Goal: Information Seeking & Learning: Learn about a topic

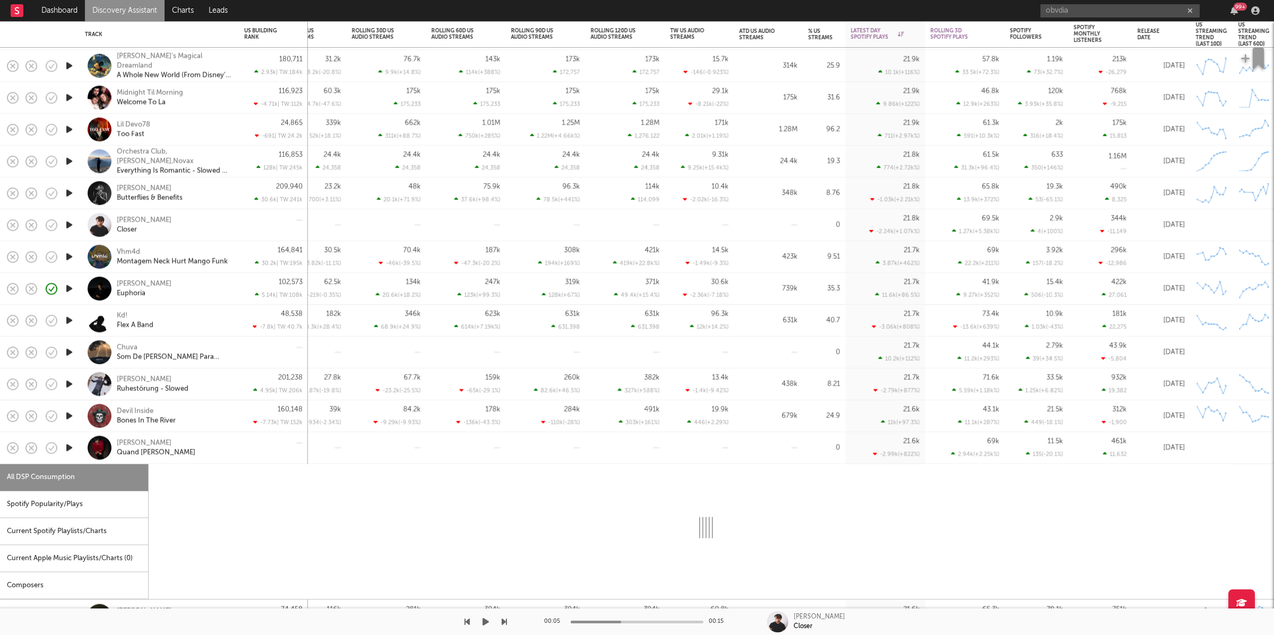
select select "1w"
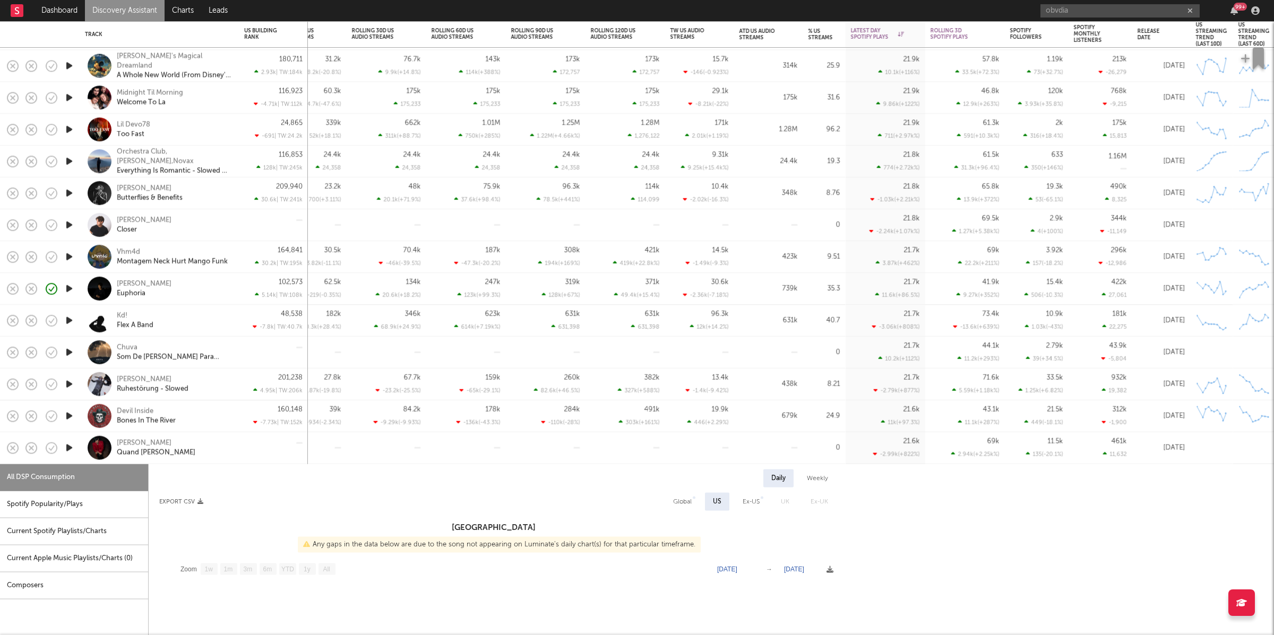
click at [376, 453] on div at bounding box center [386, 448] width 69 height 31
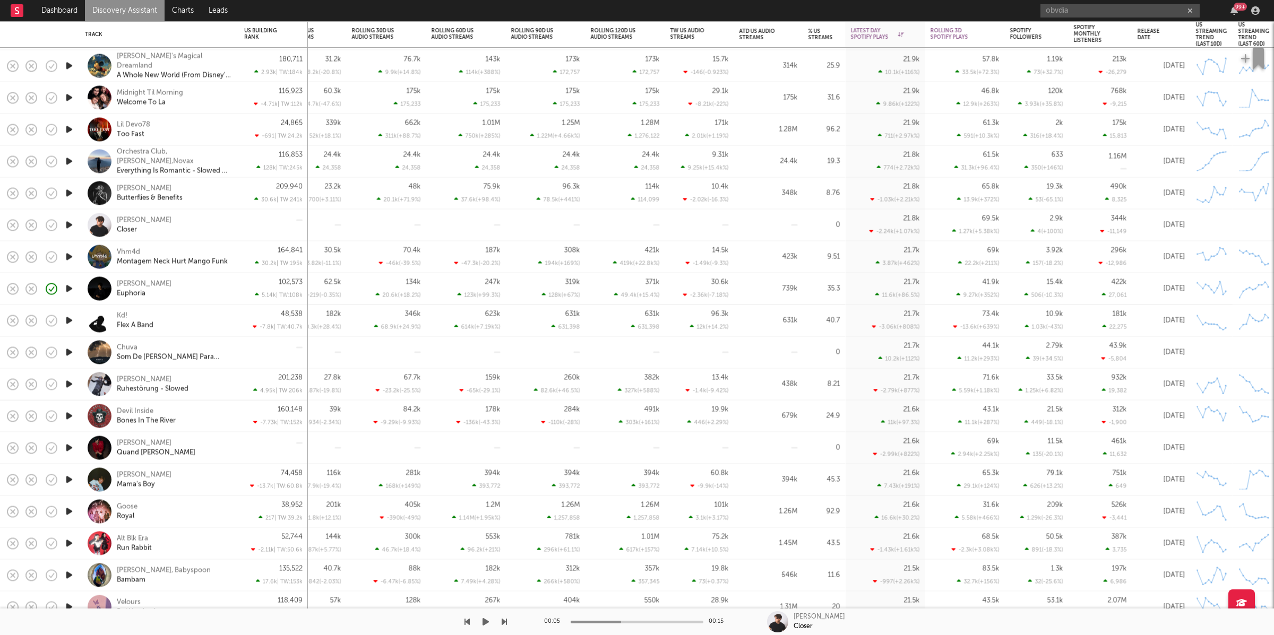
click at [481, 623] on button "button" at bounding box center [485, 622] width 11 height 27
click at [505, 618] on icon "button" at bounding box center [504, 622] width 5 height 8
click at [467, 622] on icon "button" at bounding box center [466, 622] width 5 height 8
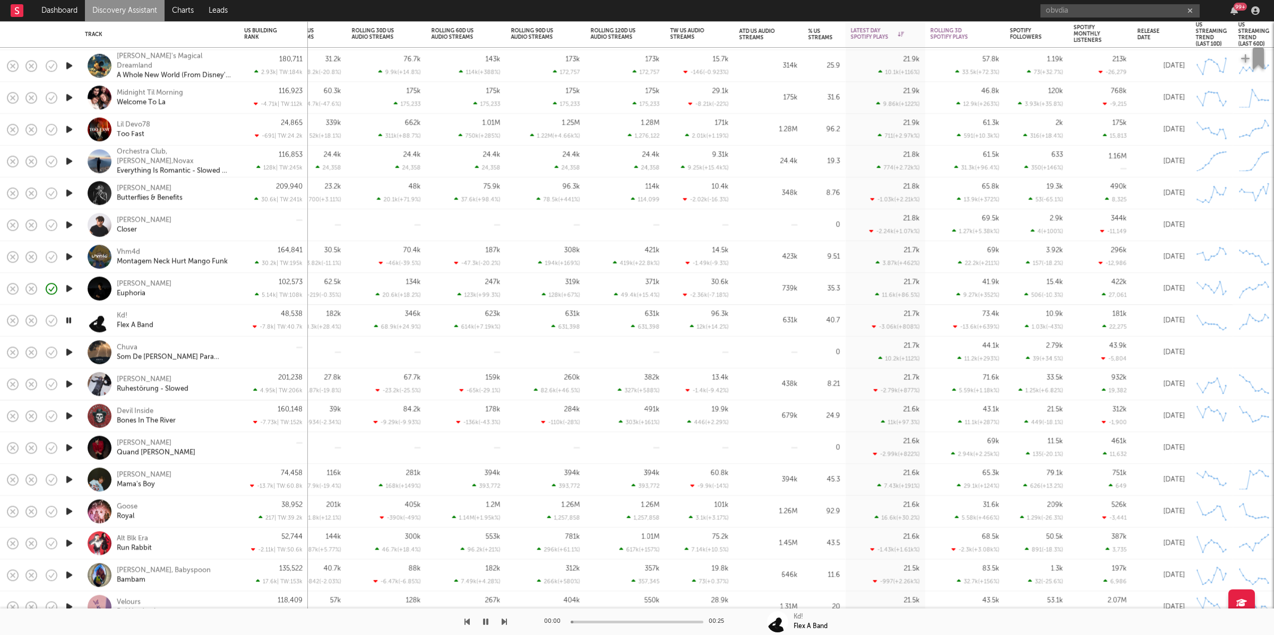
click at [467, 622] on icon "button" at bounding box center [466, 622] width 5 height 8
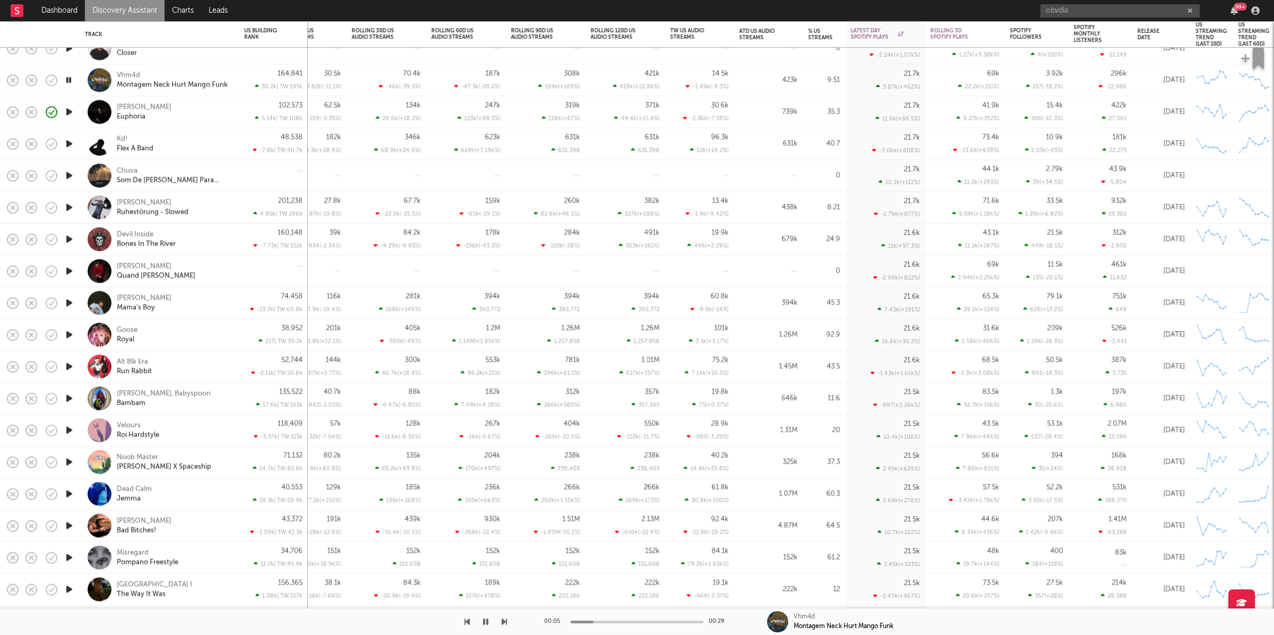
click at [504, 622] on icon "button" at bounding box center [504, 622] width 5 height 8
click at [216, 211] on div "[PERSON_NAME] Ruhestörung - Slowed" at bounding box center [174, 207] width 114 height 19
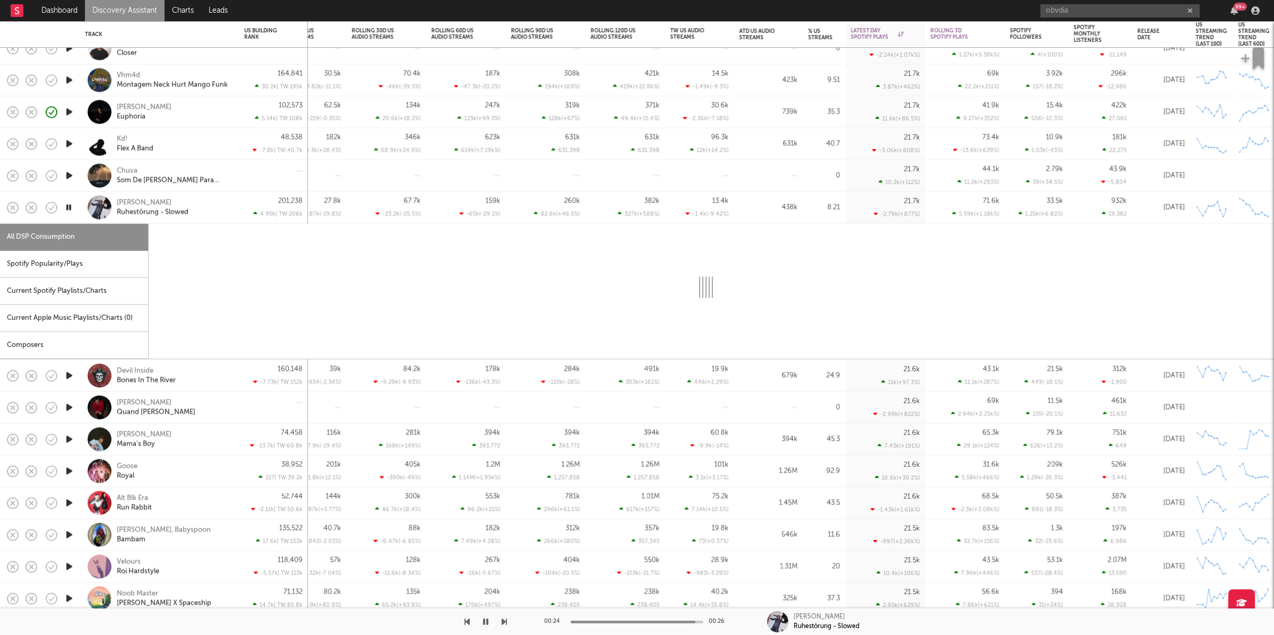
select select "1w"
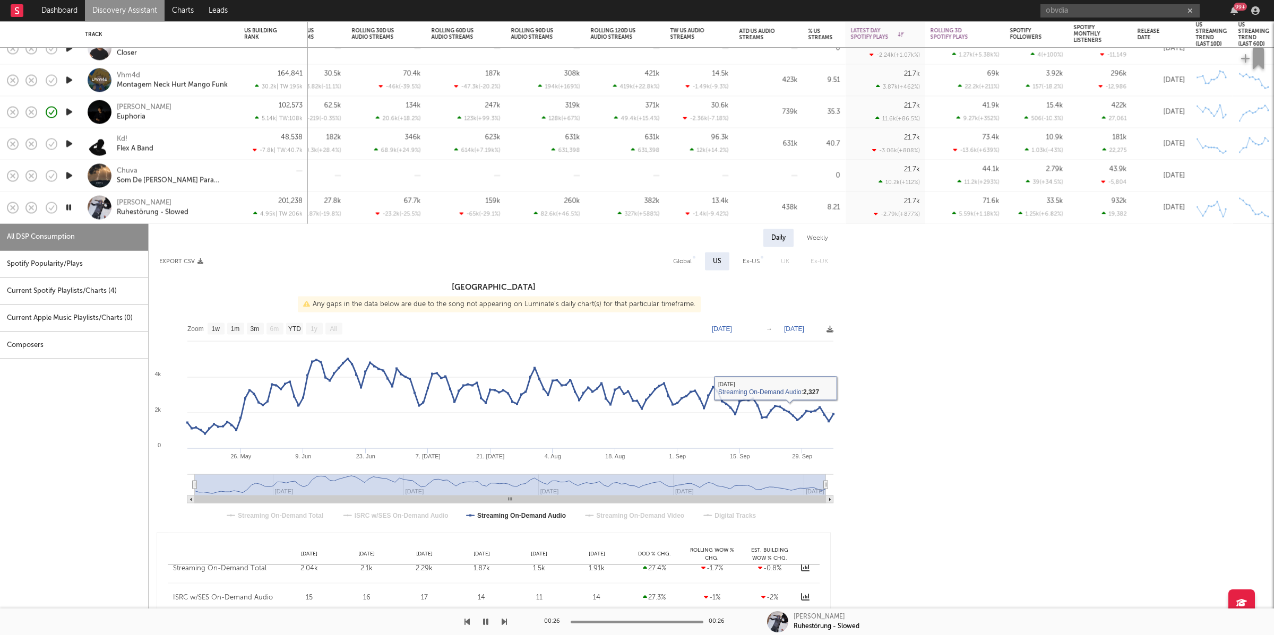
click at [680, 268] on div "Global" at bounding box center [682, 261] width 19 height 13
select select "1w"
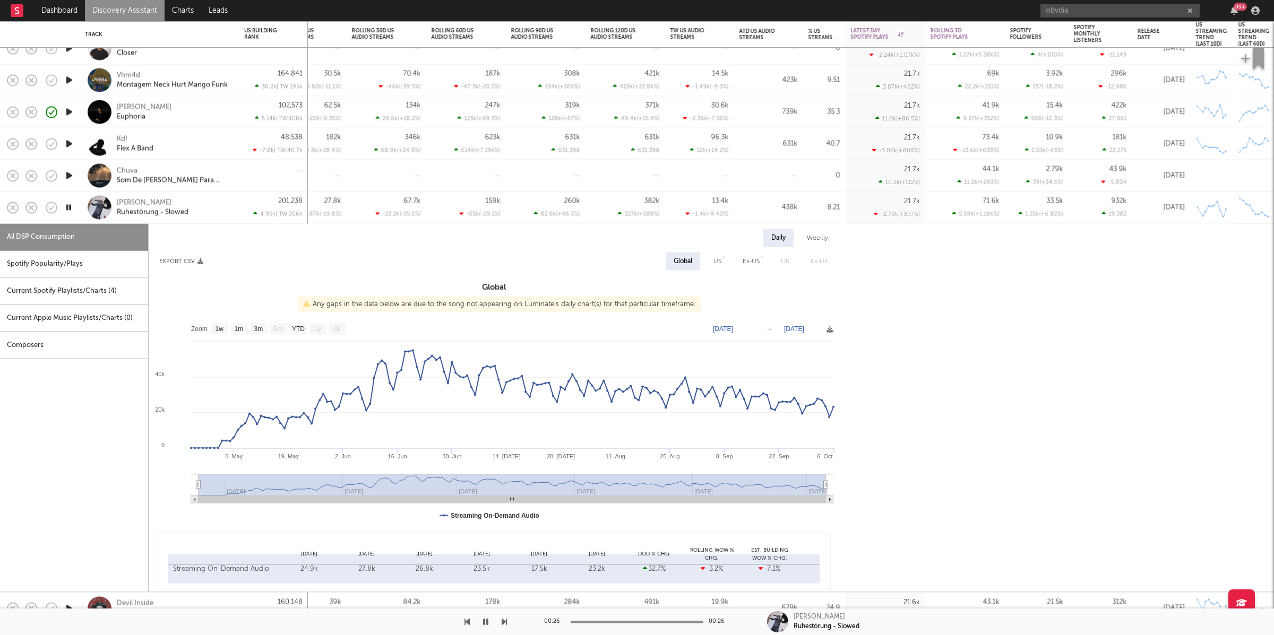
click at [218, 200] on div "[PERSON_NAME] Ruhestörung - Slowed" at bounding box center [174, 207] width 114 height 19
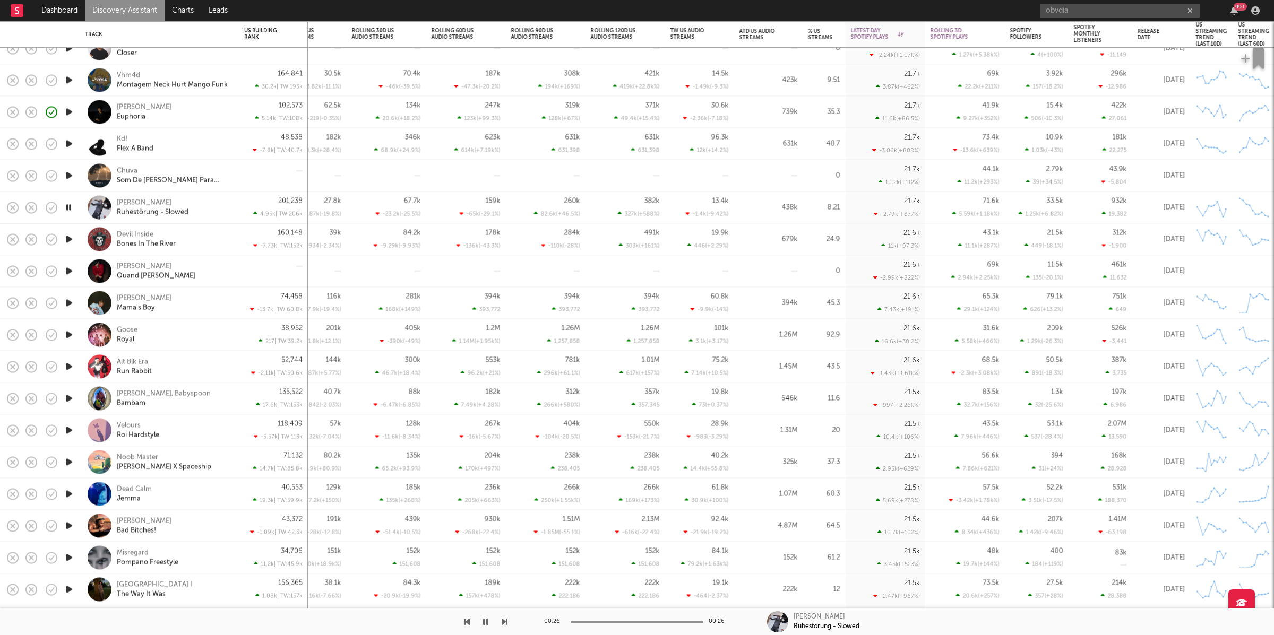
click at [500, 619] on div at bounding box center [253, 622] width 507 height 27
click at [503, 621] on icon "button" at bounding box center [504, 622] width 5 height 8
click at [503, 620] on icon "button" at bounding box center [504, 622] width 5 height 8
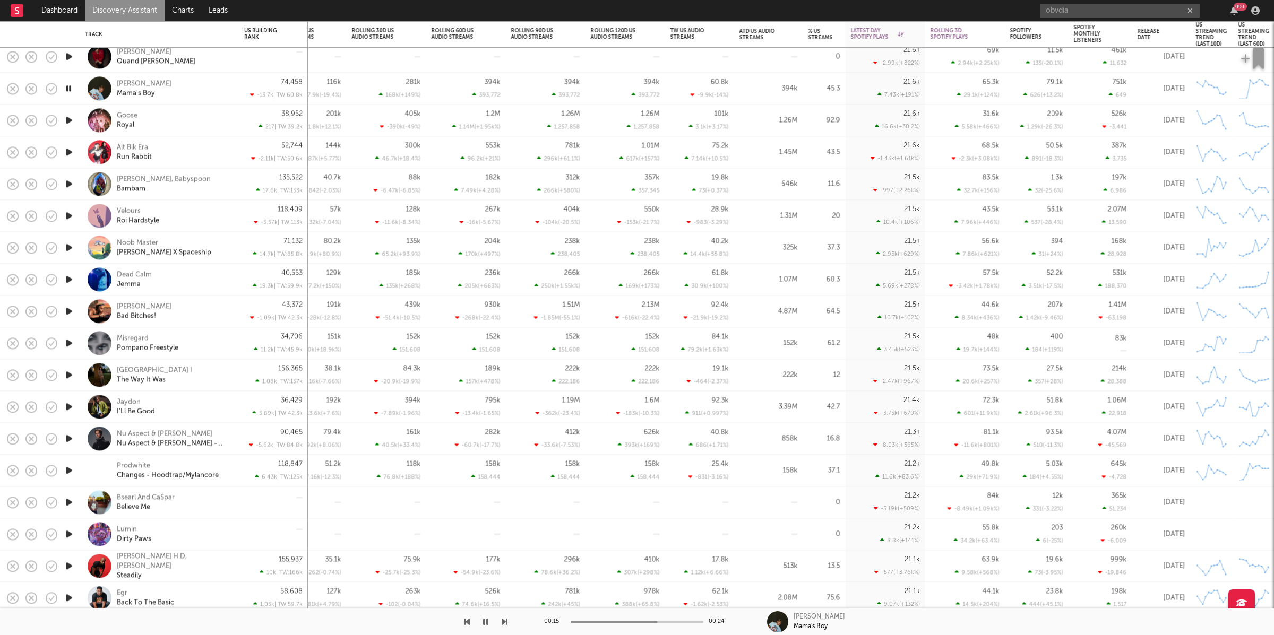
click at [502, 621] on icon "button" at bounding box center [504, 622] width 5 height 8
click at [506, 621] on icon "button" at bounding box center [504, 622] width 5 height 8
click at [484, 622] on icon "button" at bounding box center [485, 622] width 5 height 8
click at [489, 621] on button "button" at bounding box center [485, 622] width 11 height 27
click at [504, 618] on icon "button" at bounding box center [504, 622] width 5 height 8
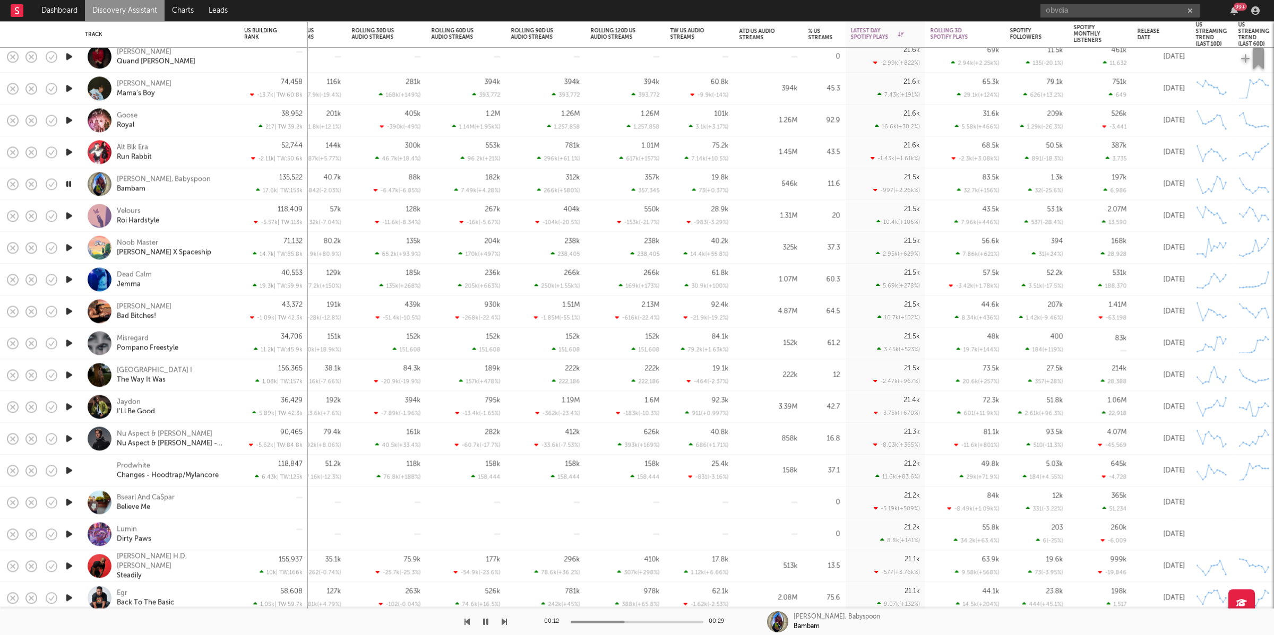
click at [236, 177] on div "[PERSON_NAME], Babyspoon Bambam" at bounding box center [159, 184] width 159 height 32
click at [231, 182] on div "[PERSON_NAME], Babyspoon Bambam" at bounding box center [159, 183] width 149 height 31
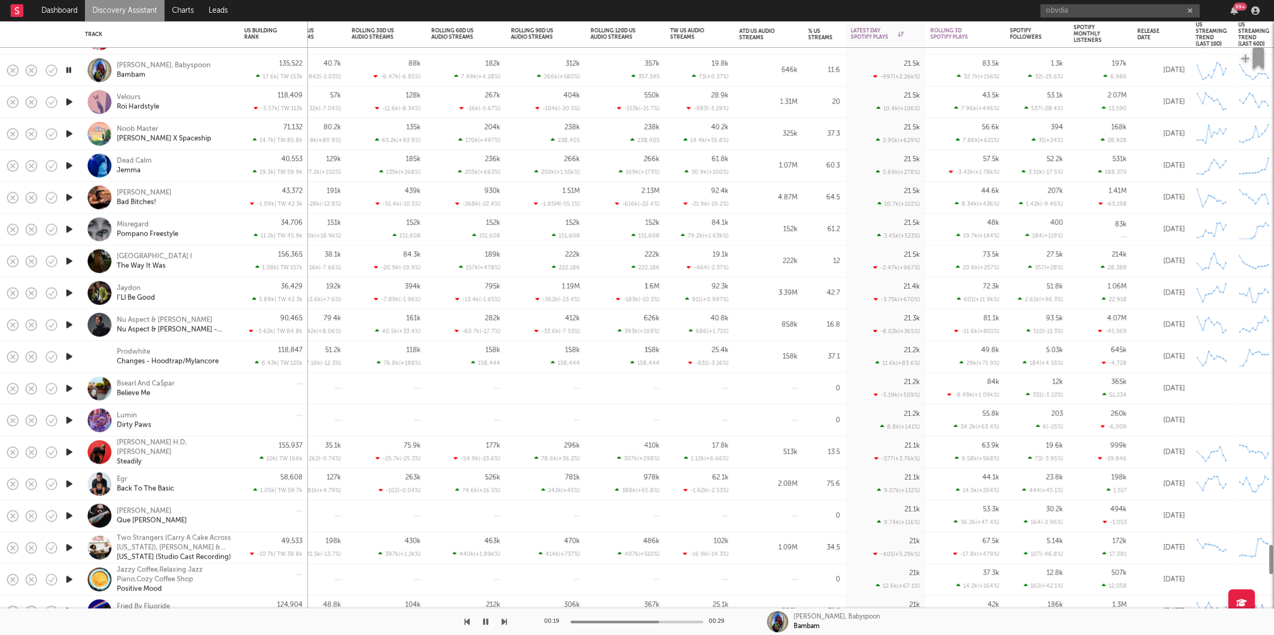
click at [222, 64] on div "[PERSON_NAME], Babyspoon Bambam" at bounding box center [174, 70] width 114 height 19
select select "6m"
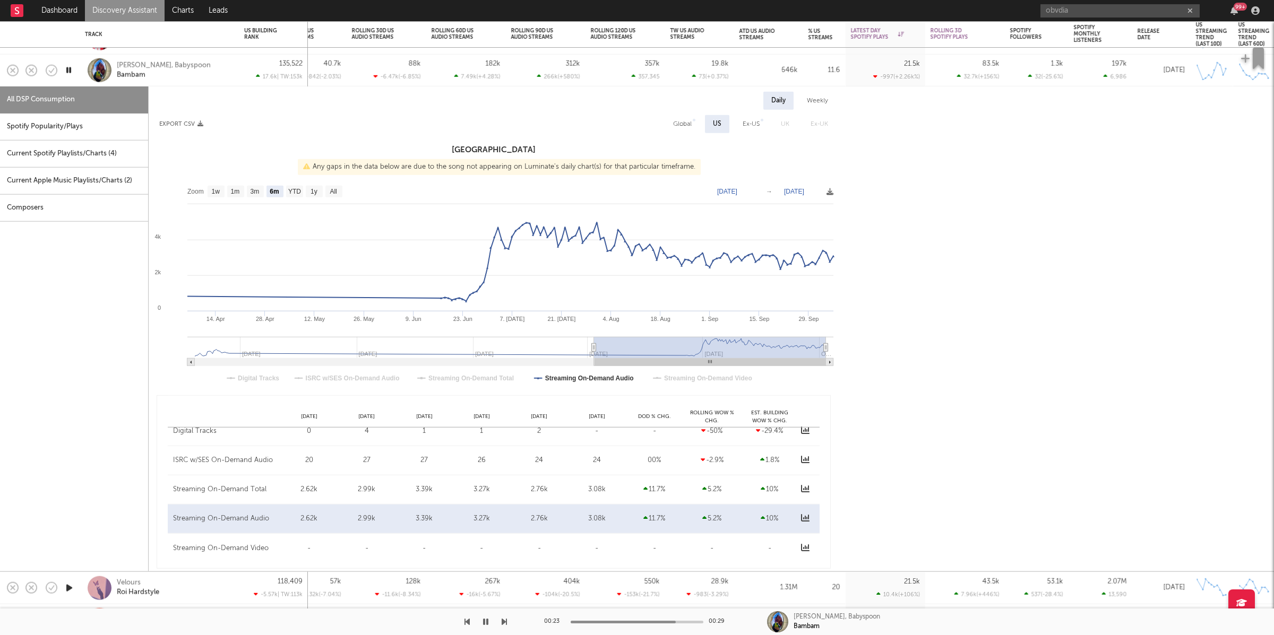
click at [30, 132] on div "Spotify Popularity/Plays" at bounding box center [74, 127] width 148 height 27
select select "1w"
select select "6m"
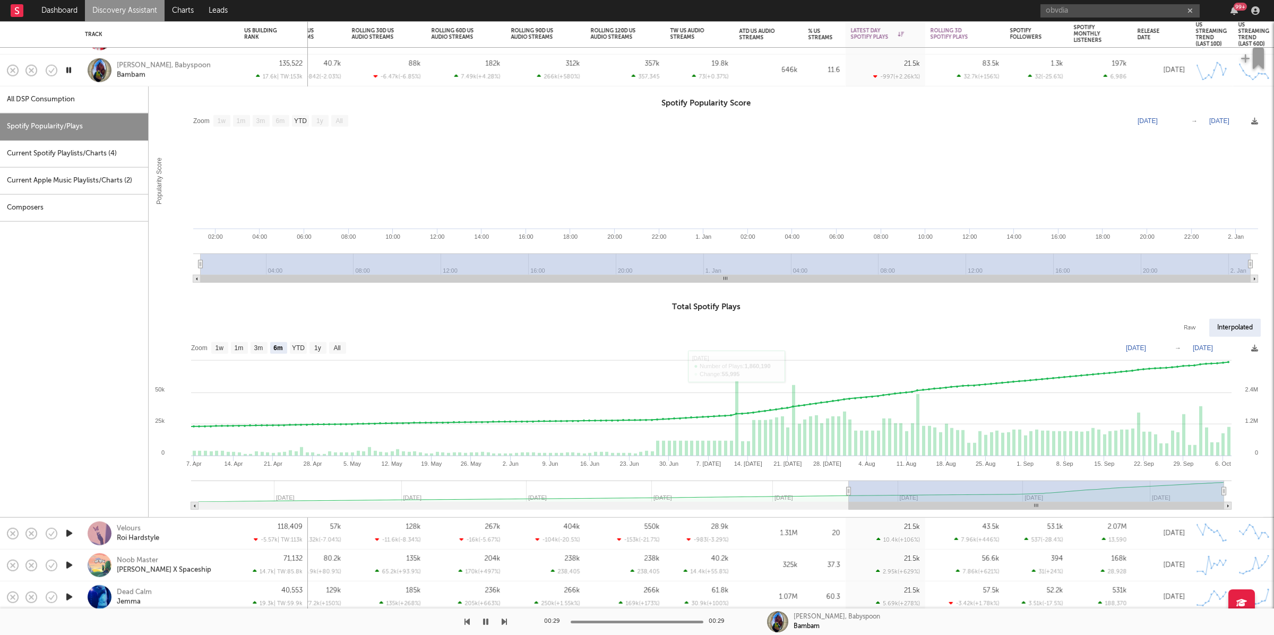
click at [191, 74] on div "[PERSON_NAME], Babyspoon Bambam" at bounding box center [174, 70] width 114 height 19
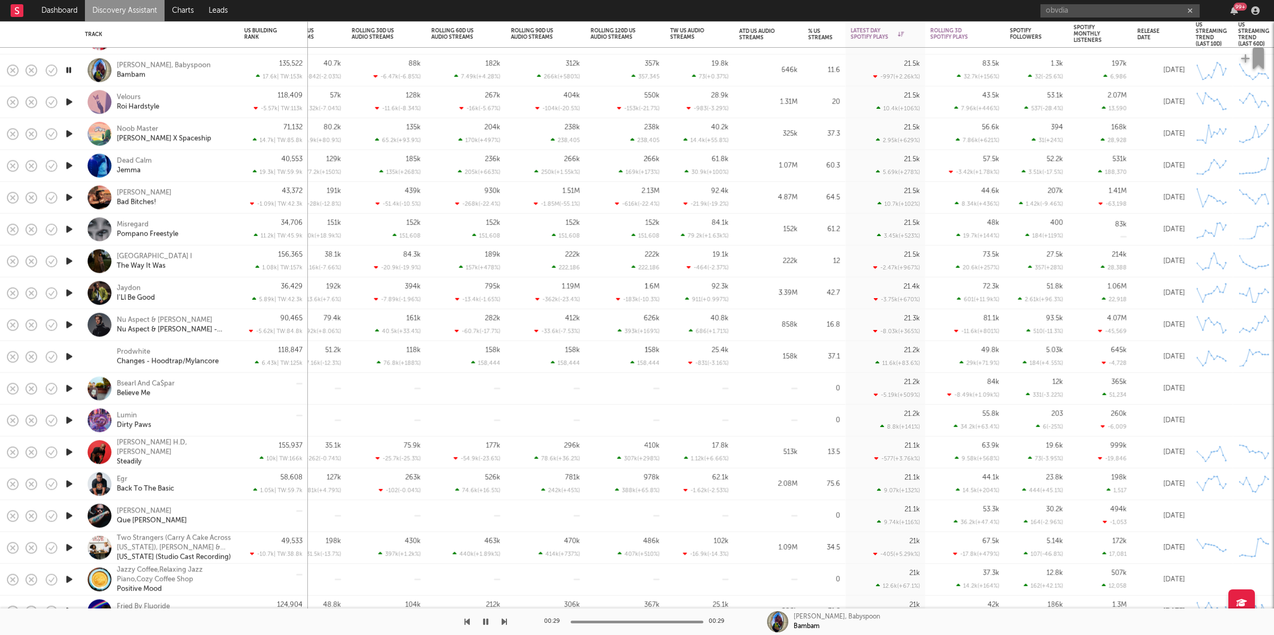
click at [502, 620] on icon "button" at bounding box center [504, 622] width 5 height 8
click at [469, 623] on icon "button" at bounding box center [466, 622] width 5 height 8
click at [230, 66] on div "[PERSON_NAME], Babyspoon Bambam" at bounding box center [174, 70] width 114 height 19
select select "6m"
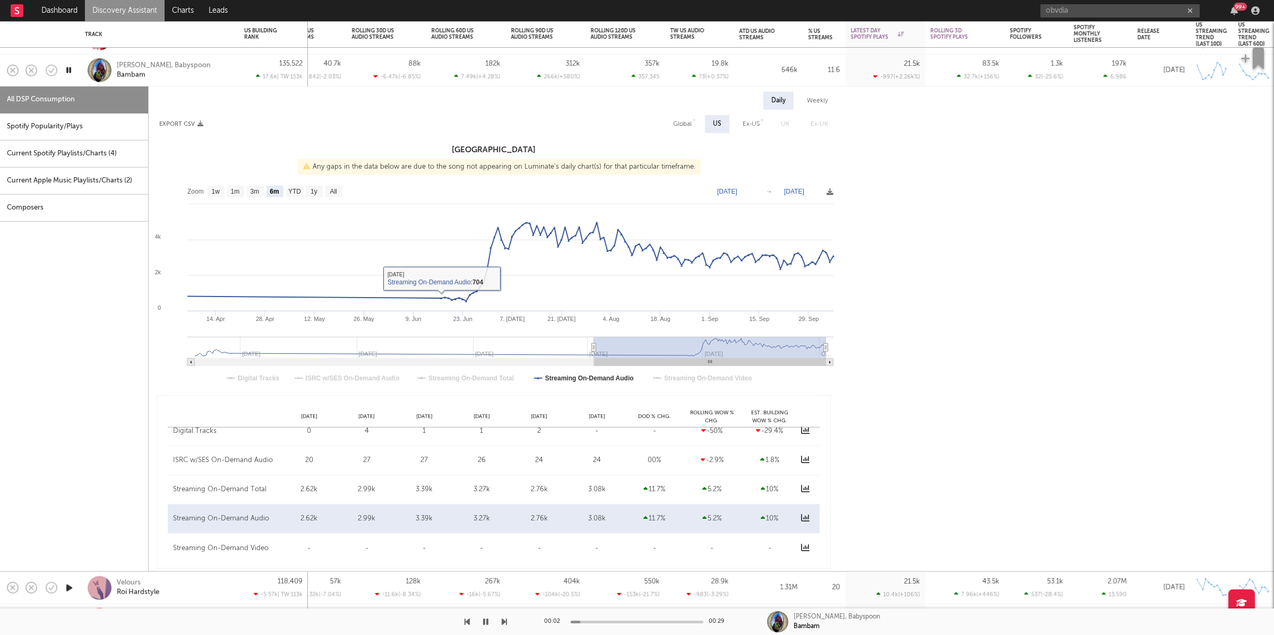
click at [79, 123] on div "Spotify Popularity/Plays" at bounding box center [74, 127] width 148 height 27
select select "1w"
select select "6m"
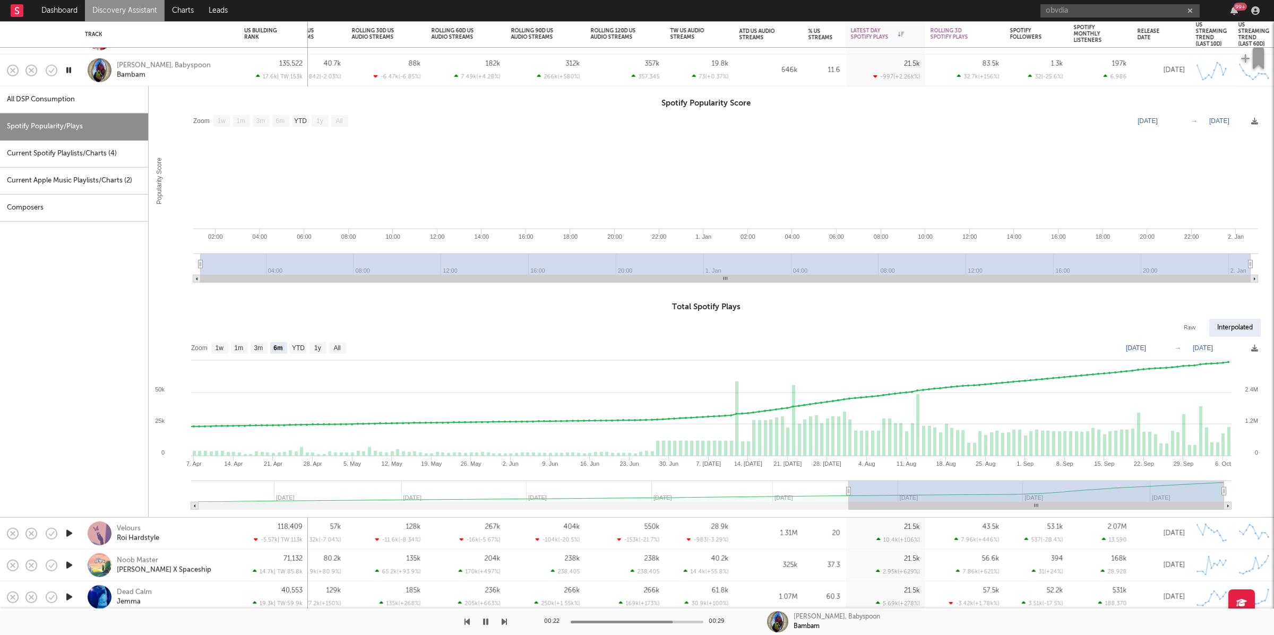
drag, startPoint x: 191, startPoint y: 80, endPoint x: 104, endPoint y: 147, distance: 109.8
click at [192, 79] on div "[PERSON_NAME], Babyspoon Bambam" at bounding box center [159, 70] width 149 height 31
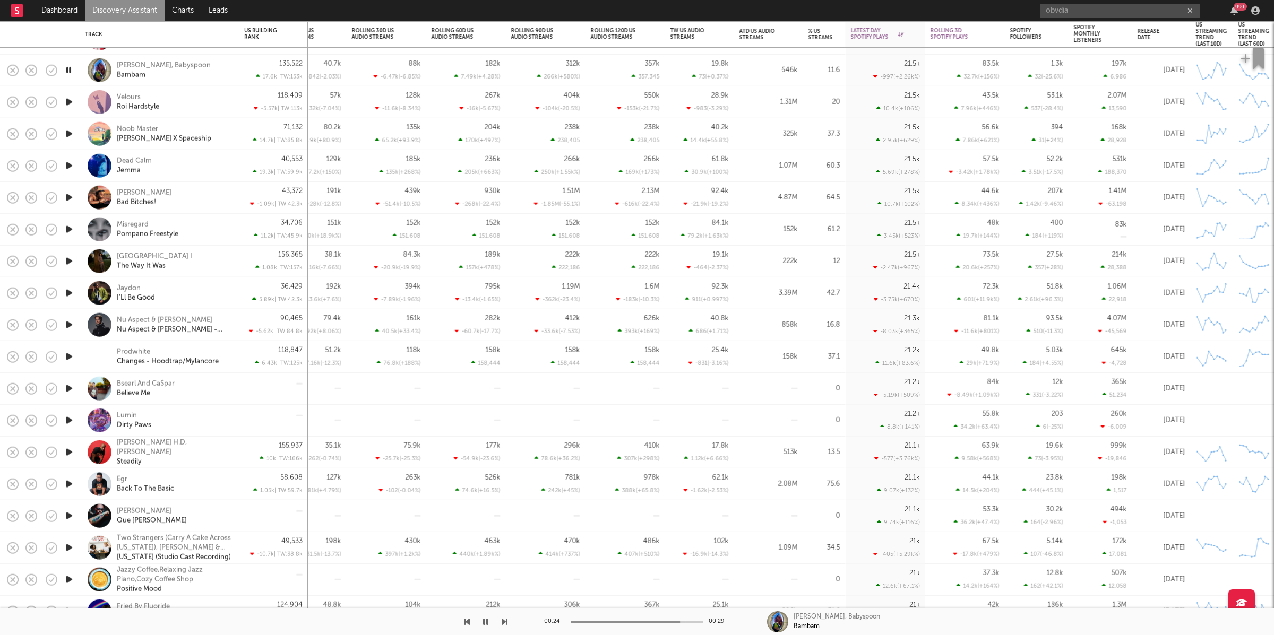
click at [70, 96] on icon "button" at bounding box center [69, 102] width 11 height 13
click at [506, 617] on button "button" at bounding box center [504, 622] width 5 height 27
click at [506, 618] on icon "button" at bounding box center [504, 622] width 5 height 8
click at [506, 623] on icon "button" at bounding box center [504, 622] width 5 height 8
click at [503, 622] on icon "button" at bounding box center [504, 622] width 5 height 8
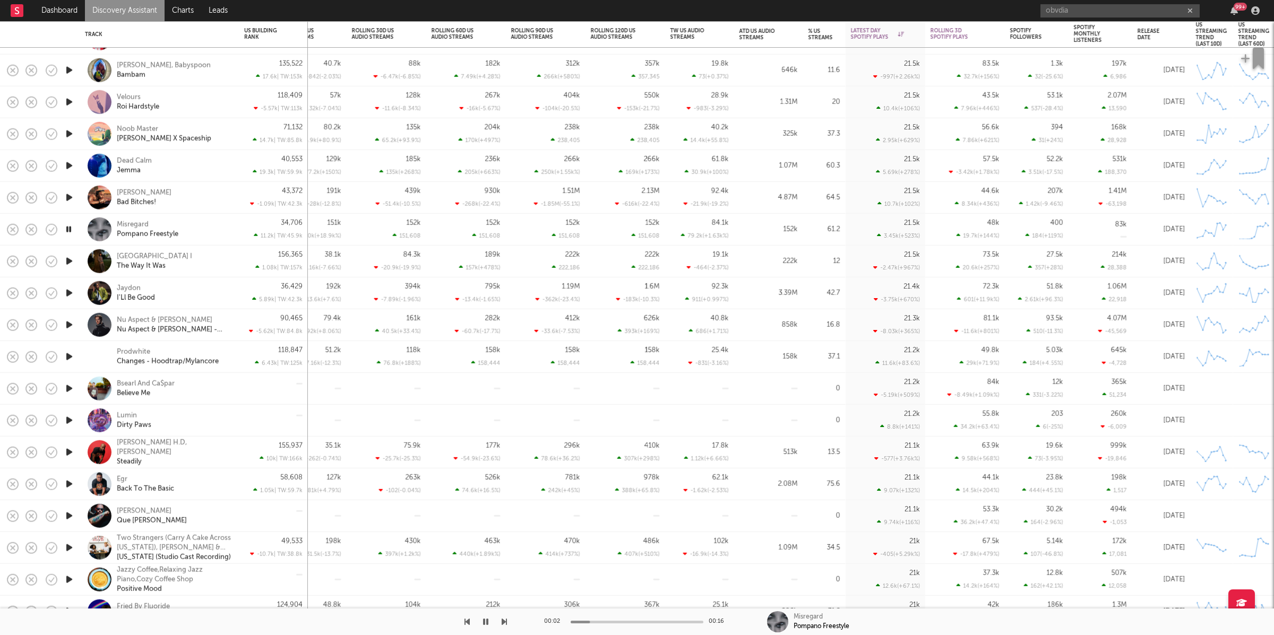
click at [485, 619] on icon "button" at bounding box center [485, 622] width 5 height 8
click at [486, 621] on icon "button" at bounding box center [486, 622] width 6 height 8
click at [503, 621] on icon "button" at bounding box center [504, 622] width 5 height 8
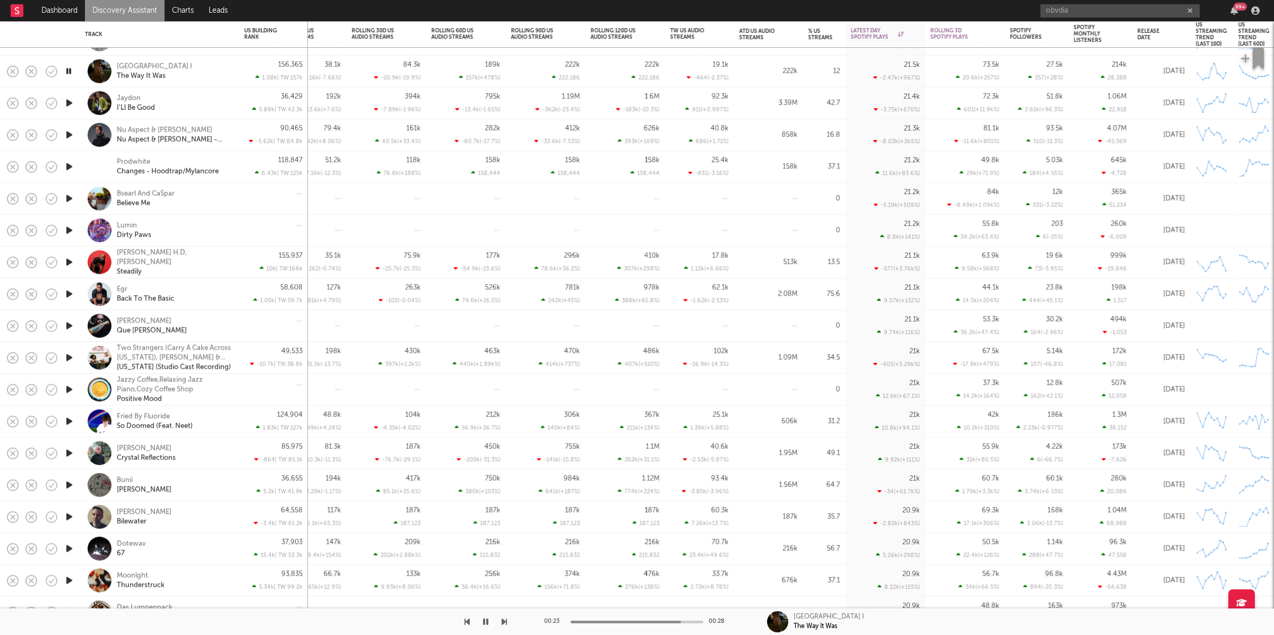
click at [502, 619] on icon "button" at bounding box center [504, 622] width 5 height 8
click at [505, 622] on icon "button" at bounding box center [504, 622] width 5 height 8
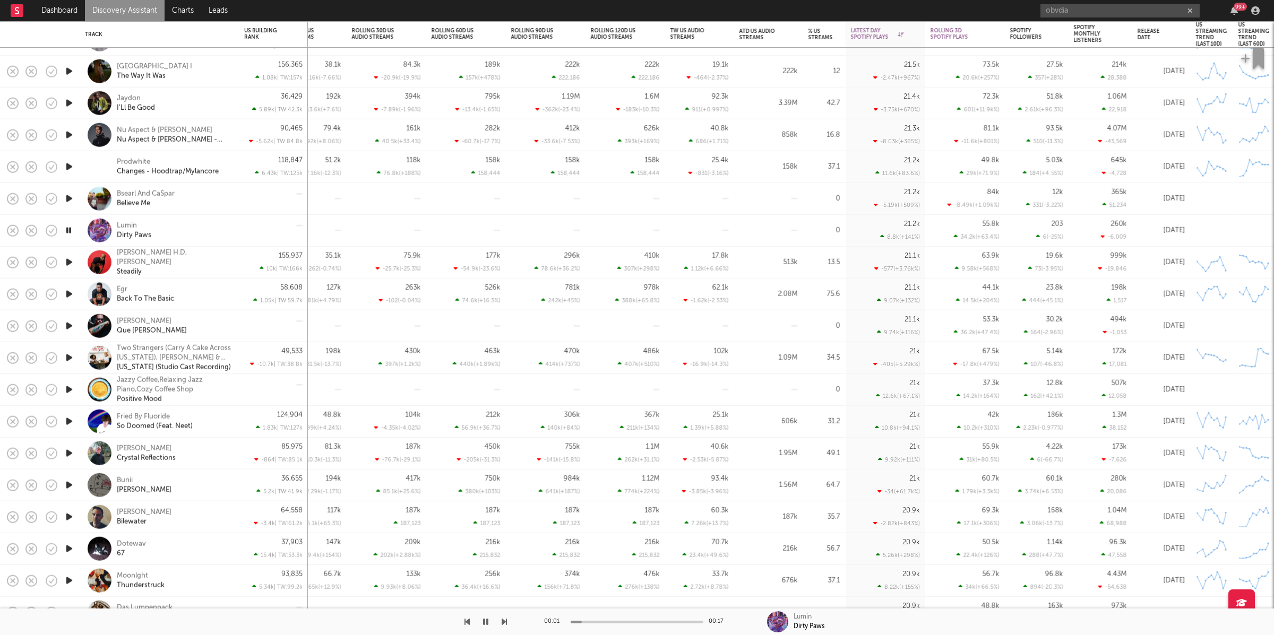
click at [463, 619] on div at bounding box center [253, 622] width 507 height 27
click at [466, 621] on icon "button" at bounding box center [466, 622] width 5 height 8
click at [502, 621] on icon "button" at bounding box center [504, 622] width 5 height 8
click at [485, 622] on icon "button" at bounding box center [485, 622] width 5 height 8
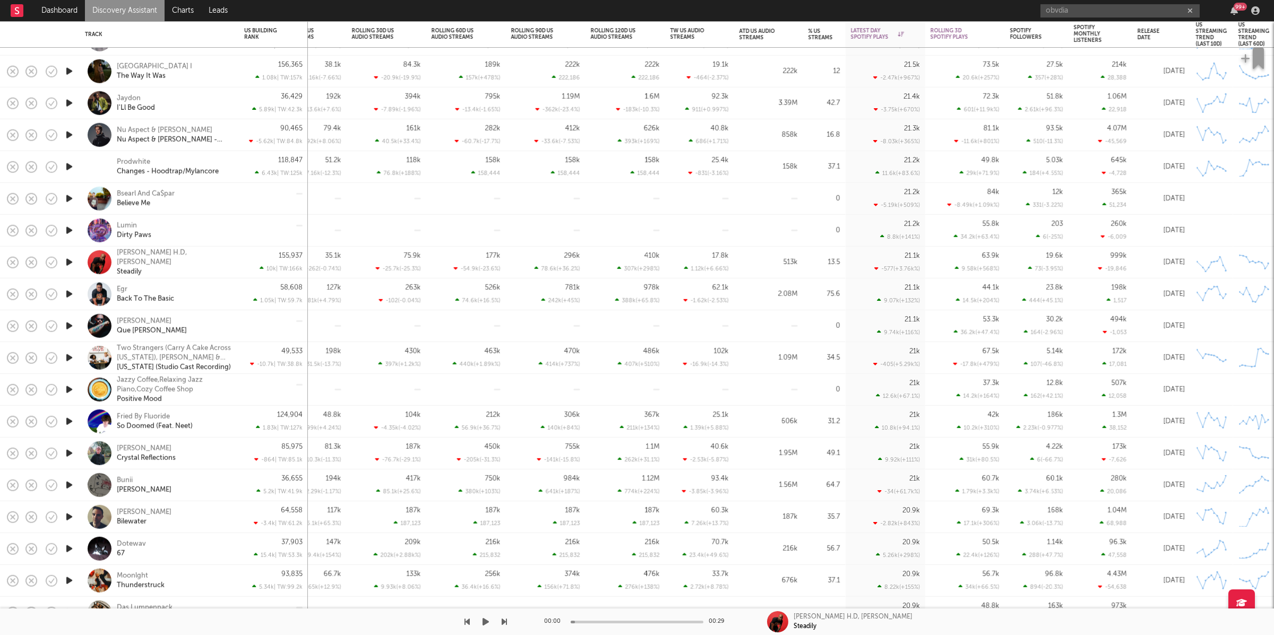
click at [484, 624] on icon "button" at bounding box center [486, 622] width 6 height 8
click at [485, 624] on icon "button" at bounding box center [485, 622] width 5 height 8
click at [1110, 2] on div "obvdia 99 +" at bounding box center [1151, 10] width 223 height 21
click at [1111, 6] on input "obvdia" at bounding box center [1119, 10] width 159 height 13
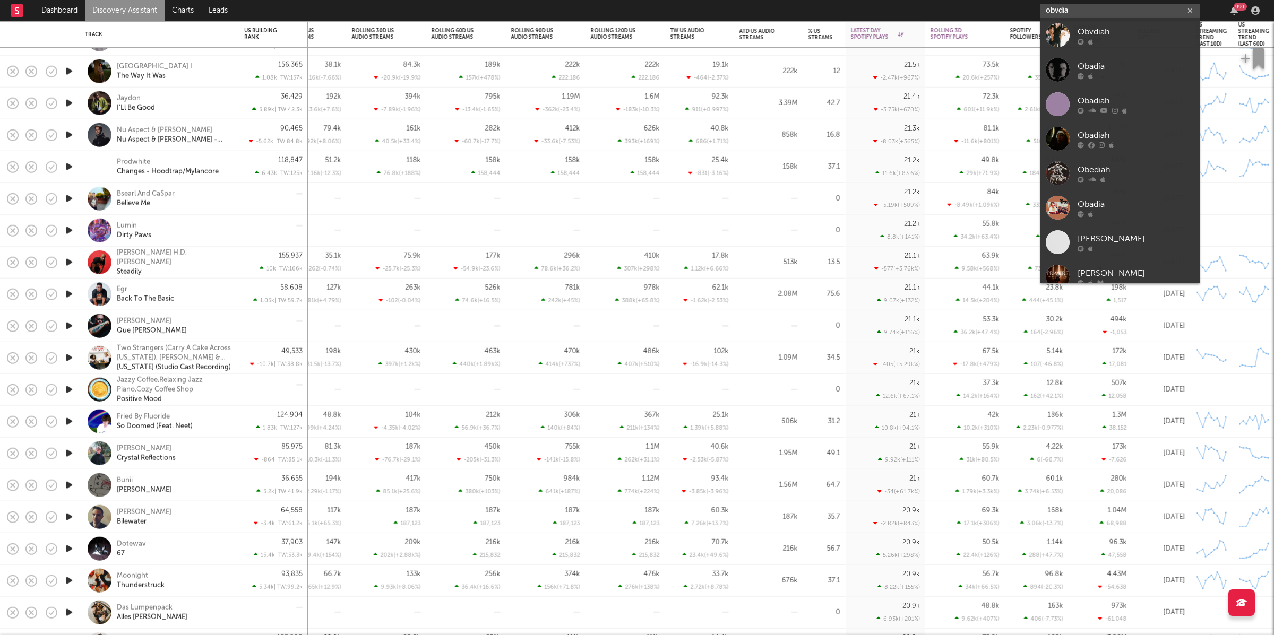
click at [1111, 6] on input "obvdia" at bounding box center [1119, 10] width 159 height 13
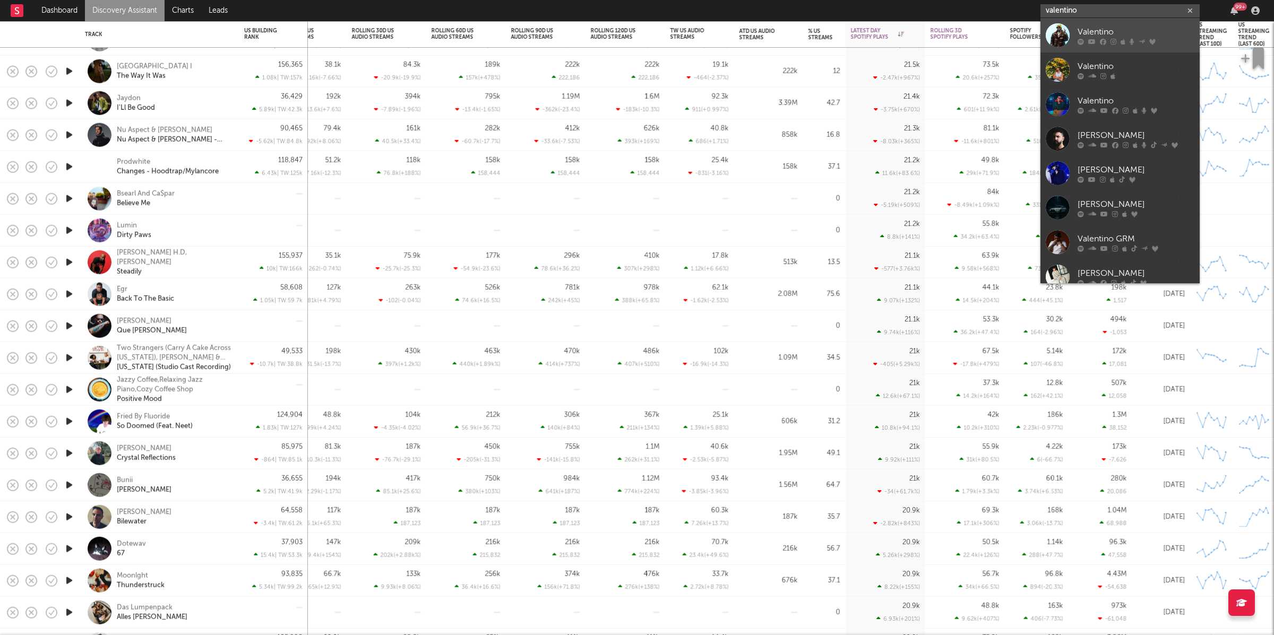
type input "valentino"
click at [1091, 10] on input "valentino" at bounding box center [1119, 10] width 159 height 13
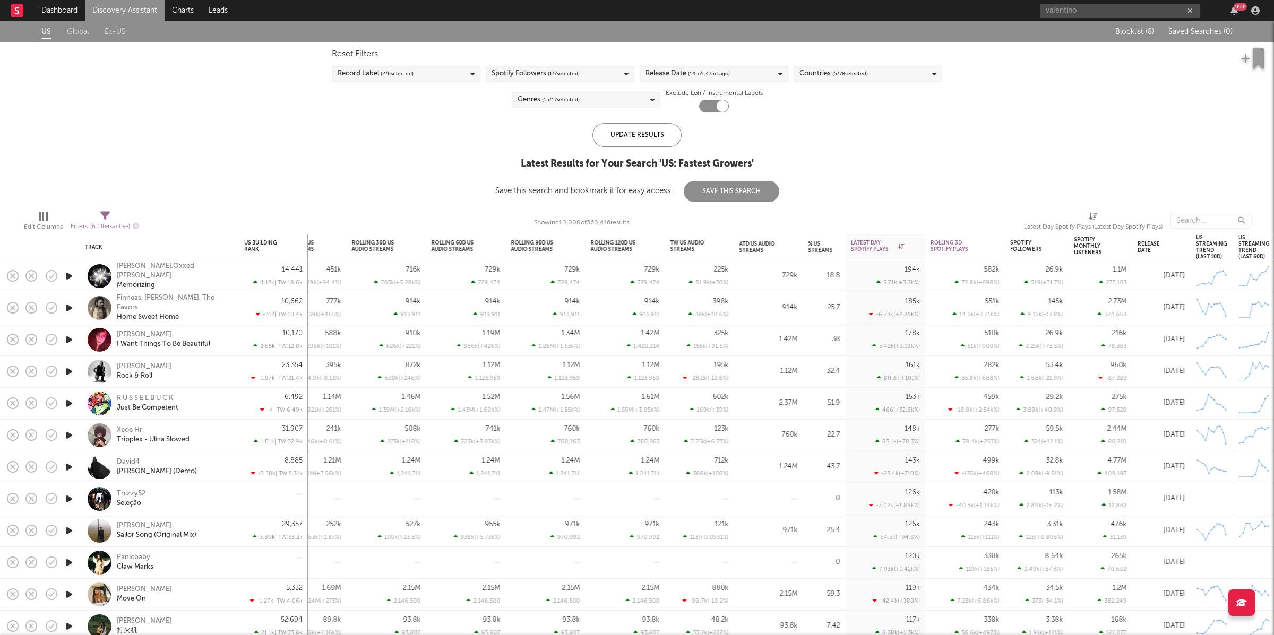
click at [106, 219] on icon at bounding box center [105, 216] width 10 height 10
select select "or"
select select "max"
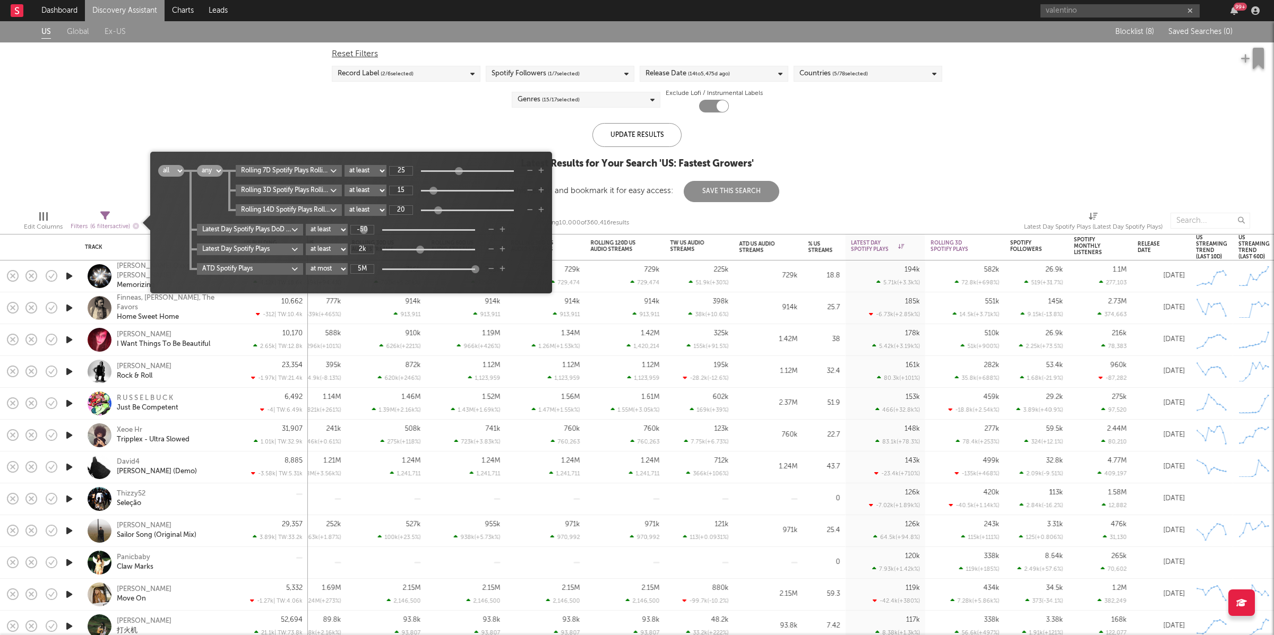
click at [280, 235] on body "Dashboard Discovery Assistant Charts Leads valentino 99 + Notifications Setting…" at bounding box center [637, 317] width 1274 height 635
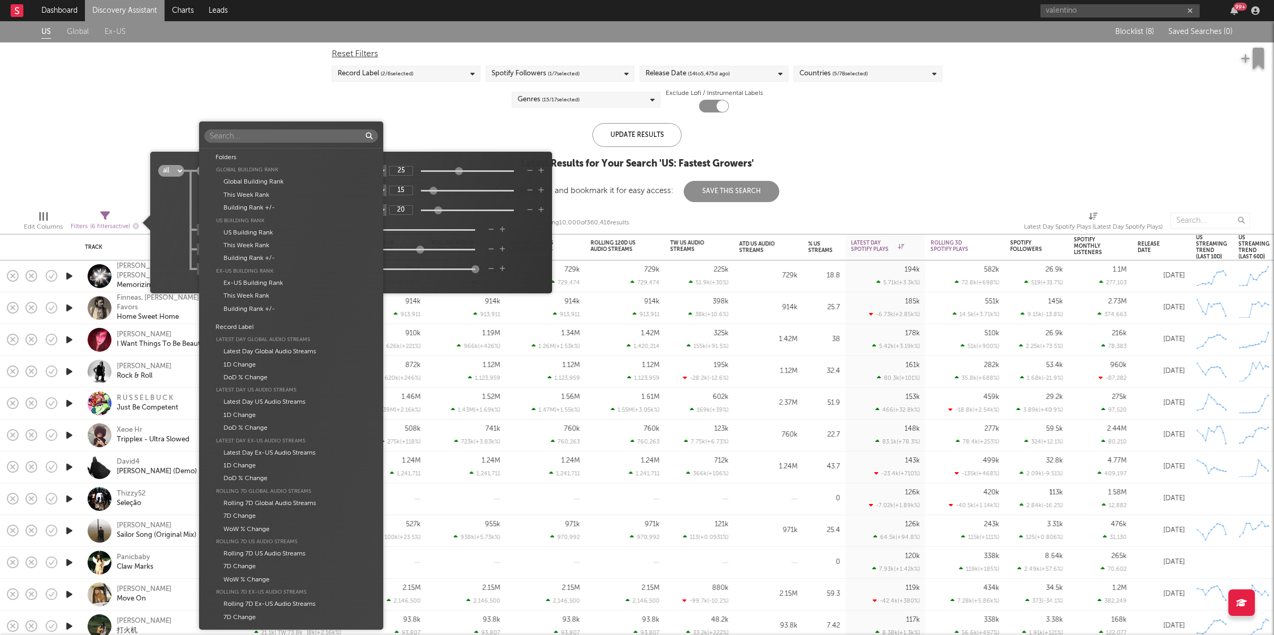
scroll to position [1845, 0]
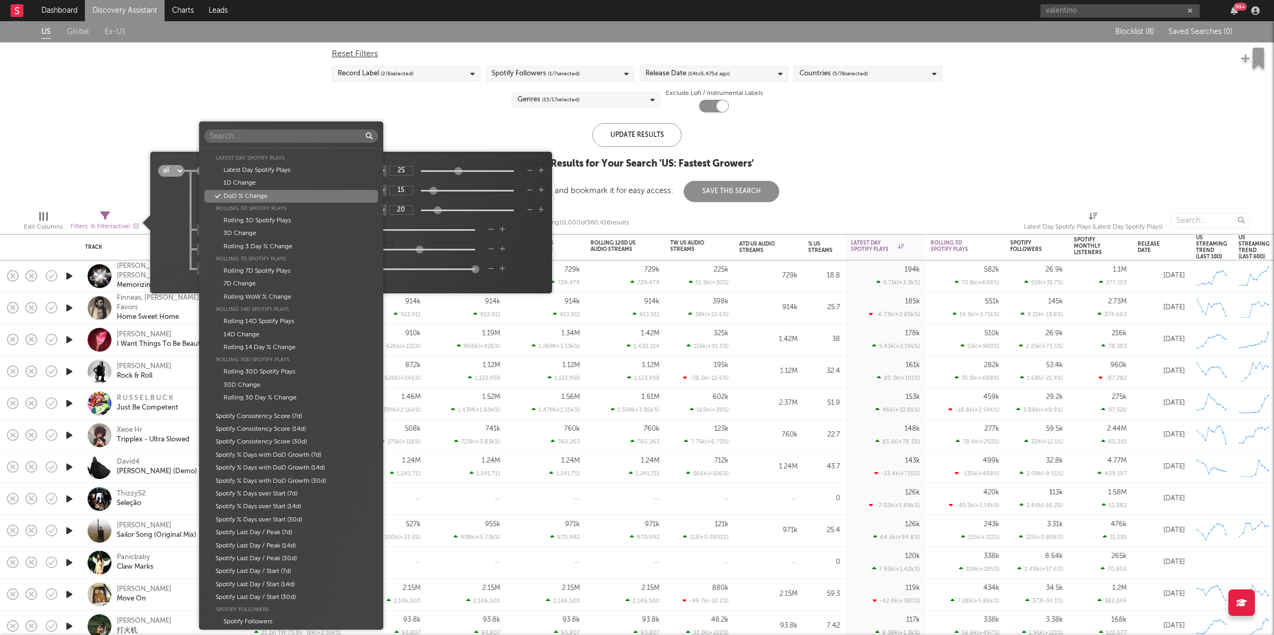
click at [526, 234] on div "Folders Global Building Rank Global Building Rank This Week Rank Building Rank …" at bounding box center [637, 317] width 1274 height 635
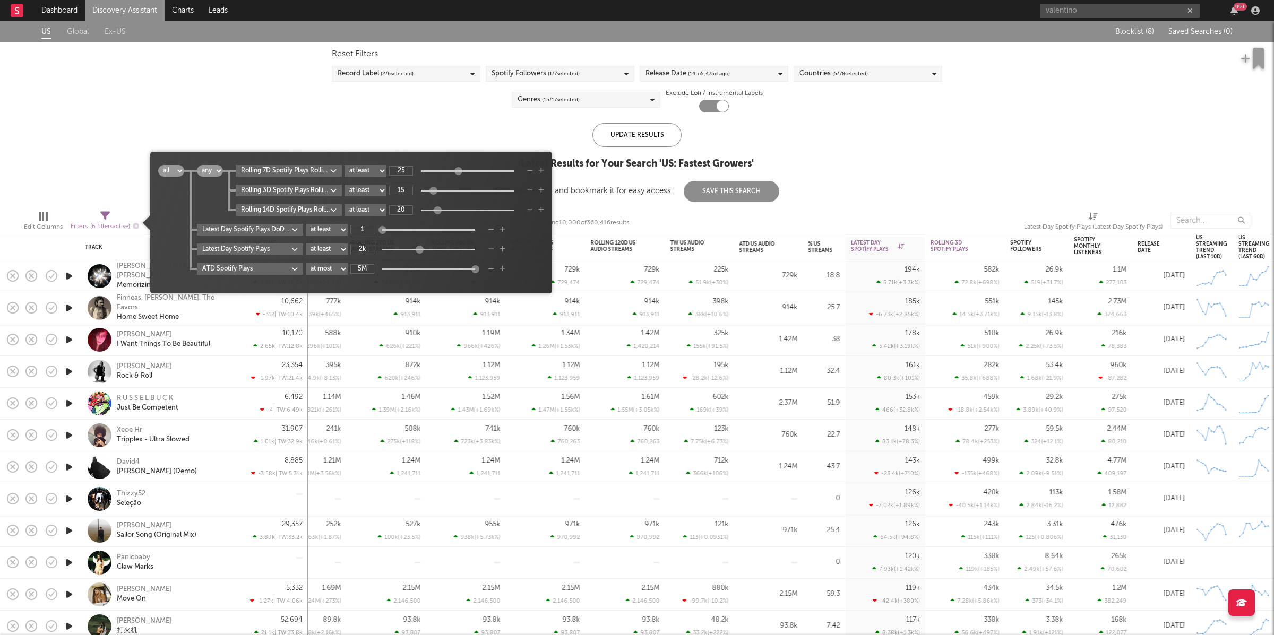
click at [366, 228] on div "1" at bounding box center [416, 230] width 133 height 10
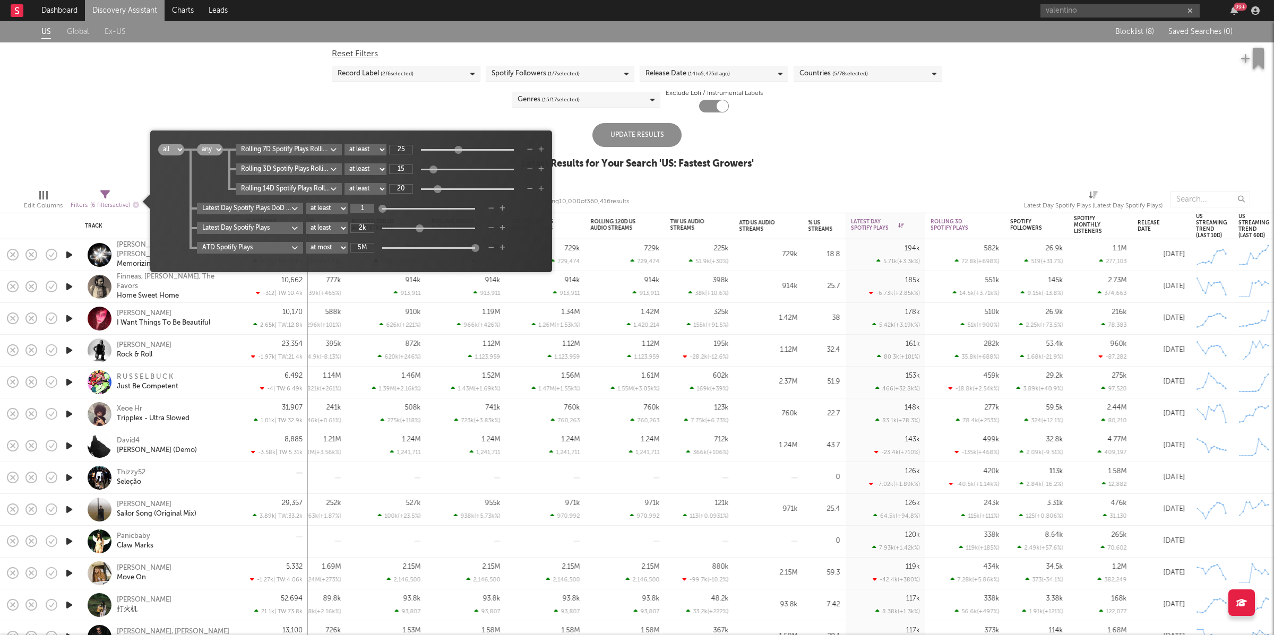
click at [367, 211] on input "1" at bounding box center [362, 209] width 24 height 10
click at [529, 216] on div "all any Rolling 7D Spotify Plays Rolling WoW % Change at least at most between …" at bounding box center [364, 199] width 360 height 110
type input "-50"
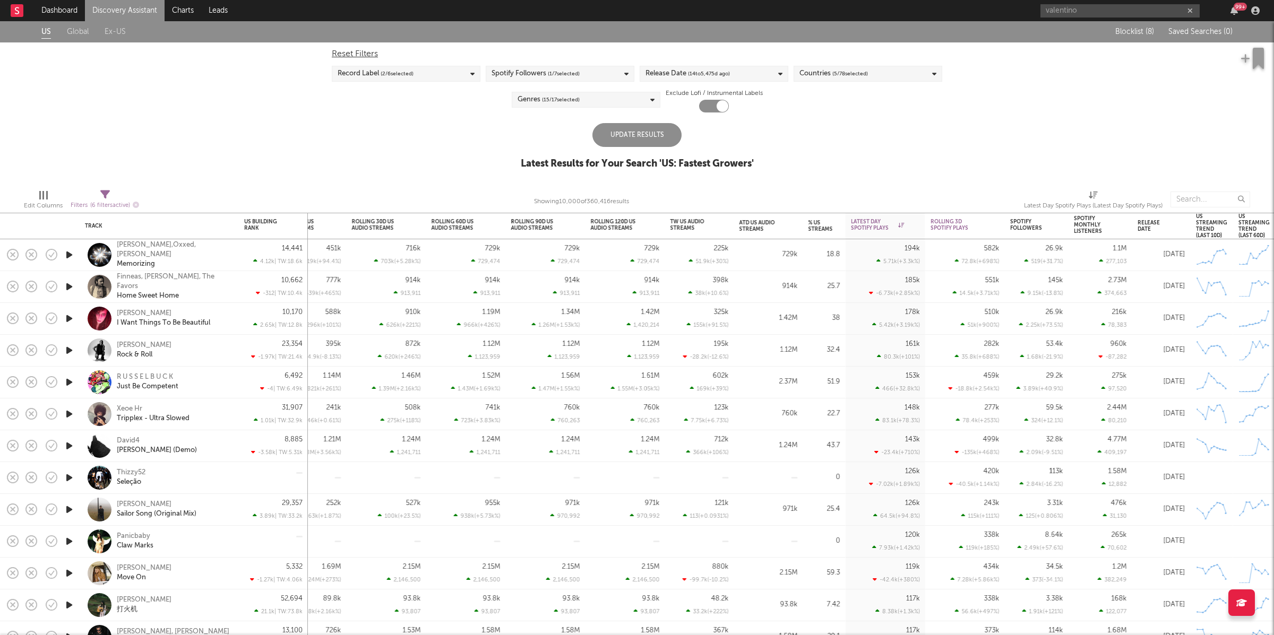
click at [472, 109] on div "Reset Filters Record Label ( 2 / 6 selected) Spotify Followers ( 1 / 7 selected…" at bounding box center [636, 77] width 621 height 70
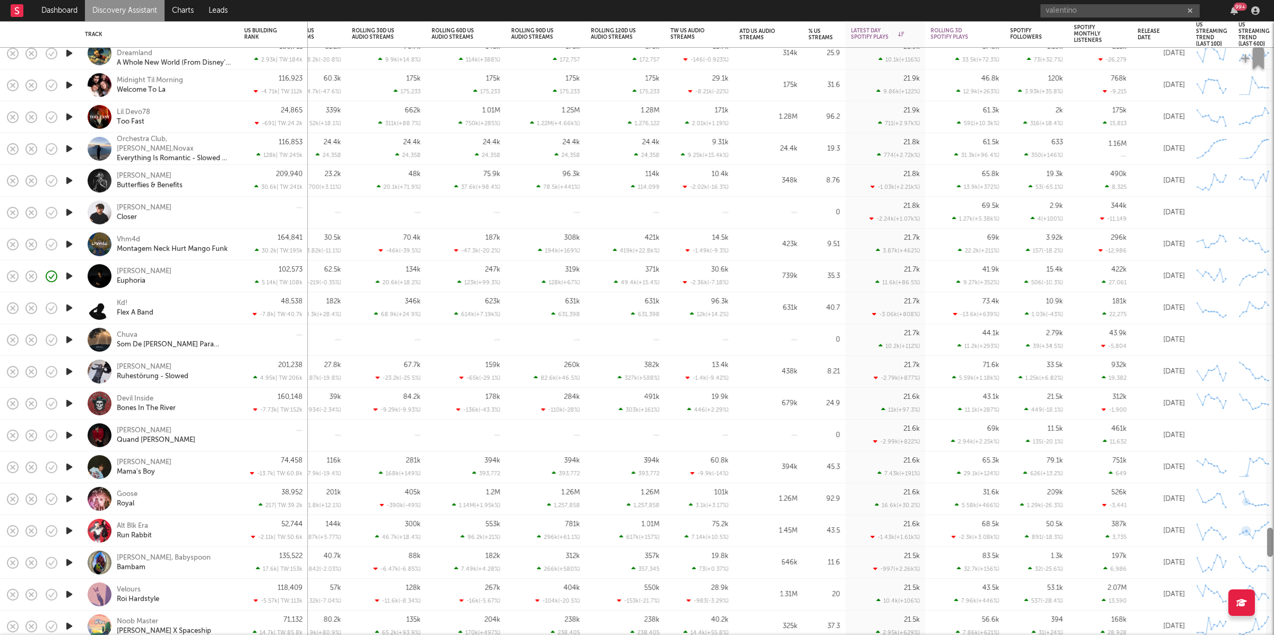
drag, startPoint x: 1270, startPoint y: 264, endPoint x: 1245, endPoint y: 542, distance: 279.3
click at [1245, 542] on div "25/7 Records LLC. Electronic 24.4k -1.69k ( -6.92 % ) 15.1k -128 ( -0.847 % ) 9…" at bounding box center [637, 328] width 1274 height 614
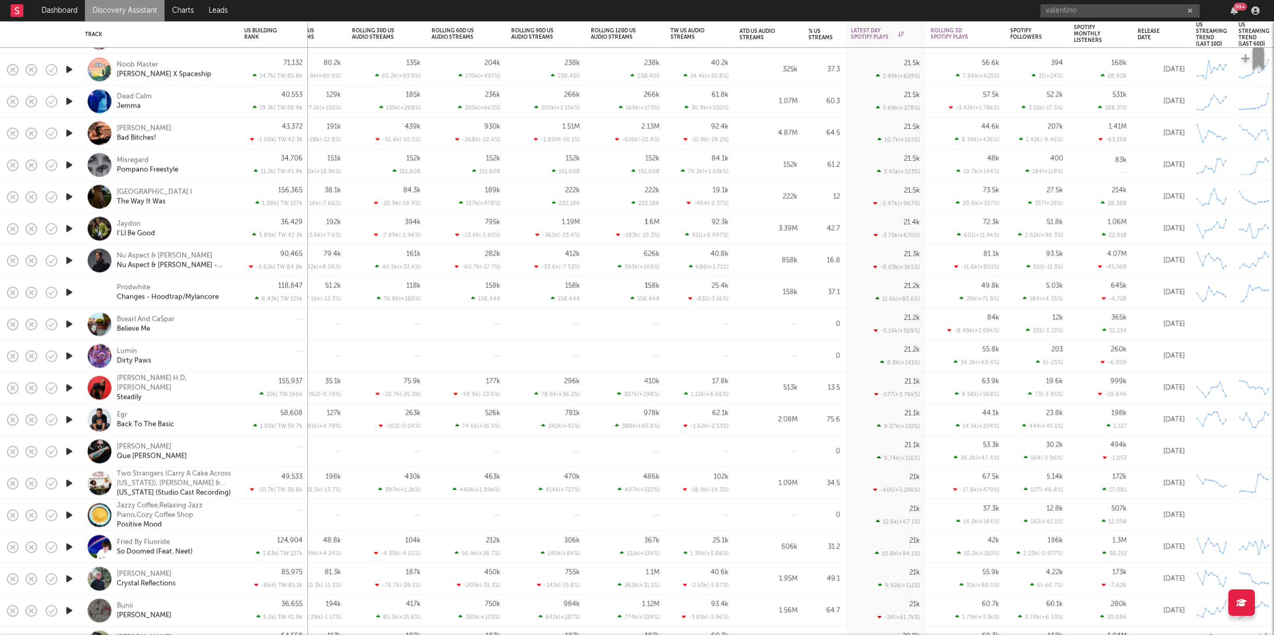
drag, startPoint x: 69, startPoint y: 355, endPoint x: 265, endPoint y: 372, distance: 197.1
click at [70, 355] on icon "button" at bounding box center [69, 356] width 11 height 13
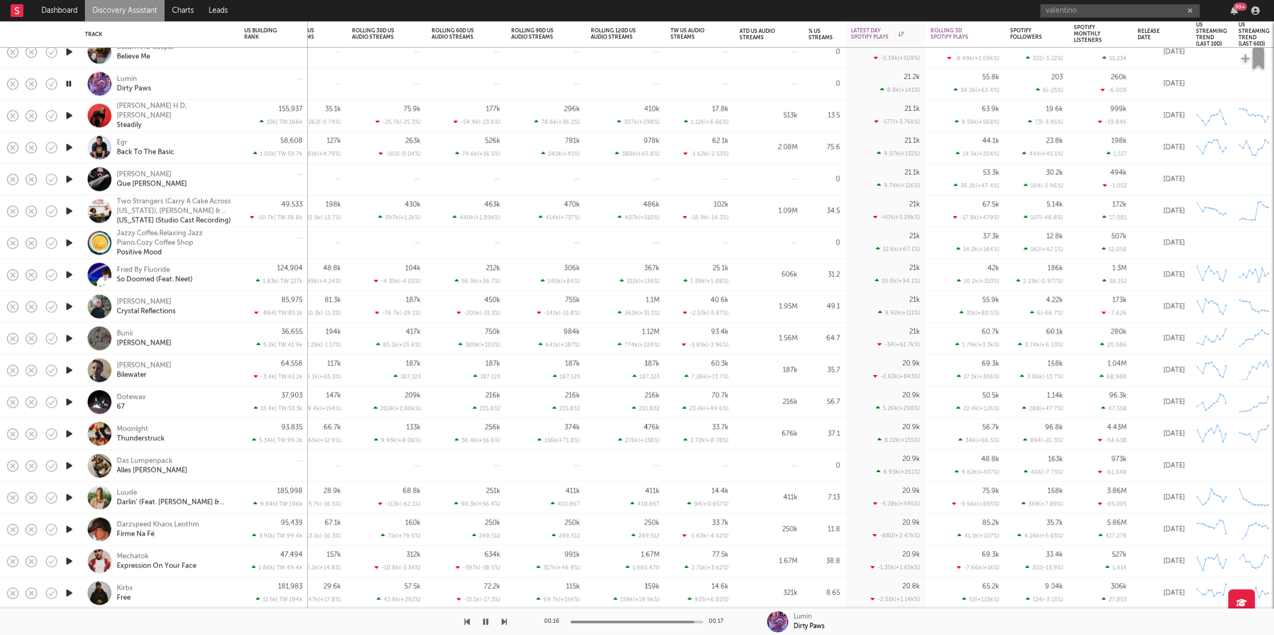
click at [193, 82] on div "Lumin Dirty Paws" at bounding box center [174, 83] width 114 height 19
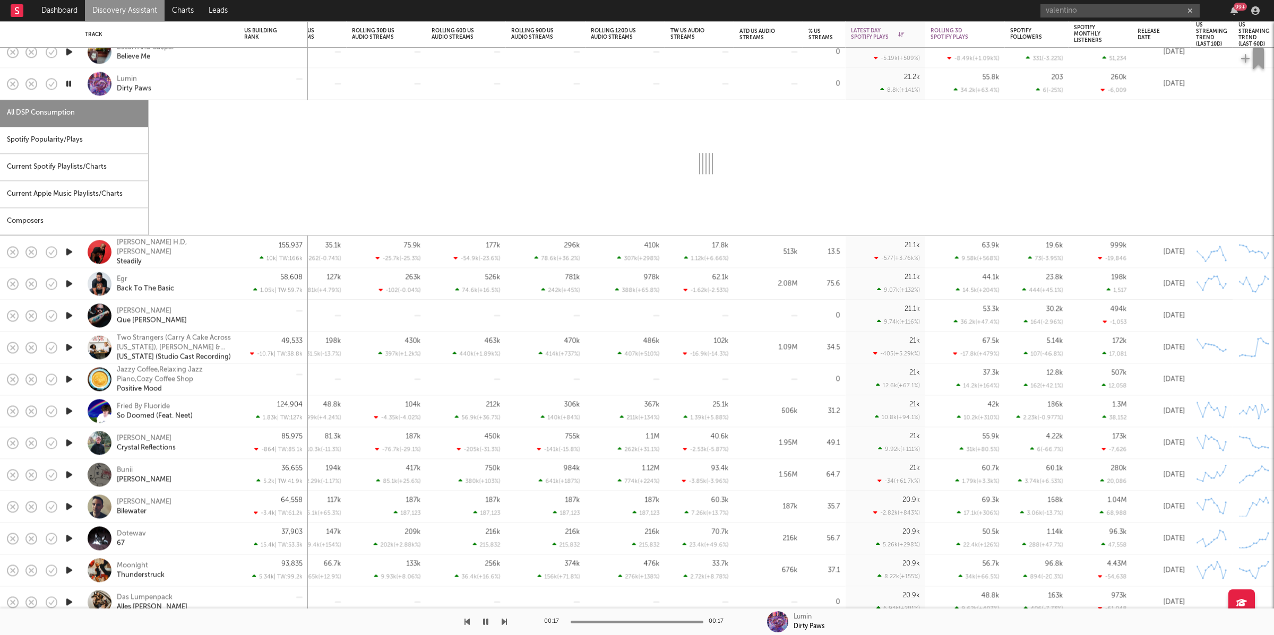
click at [48, 150] on div "Spotify Popularity/Plays" at bounding box center [74, 140] width 148 height 27
select select "1w"
select select "6m"
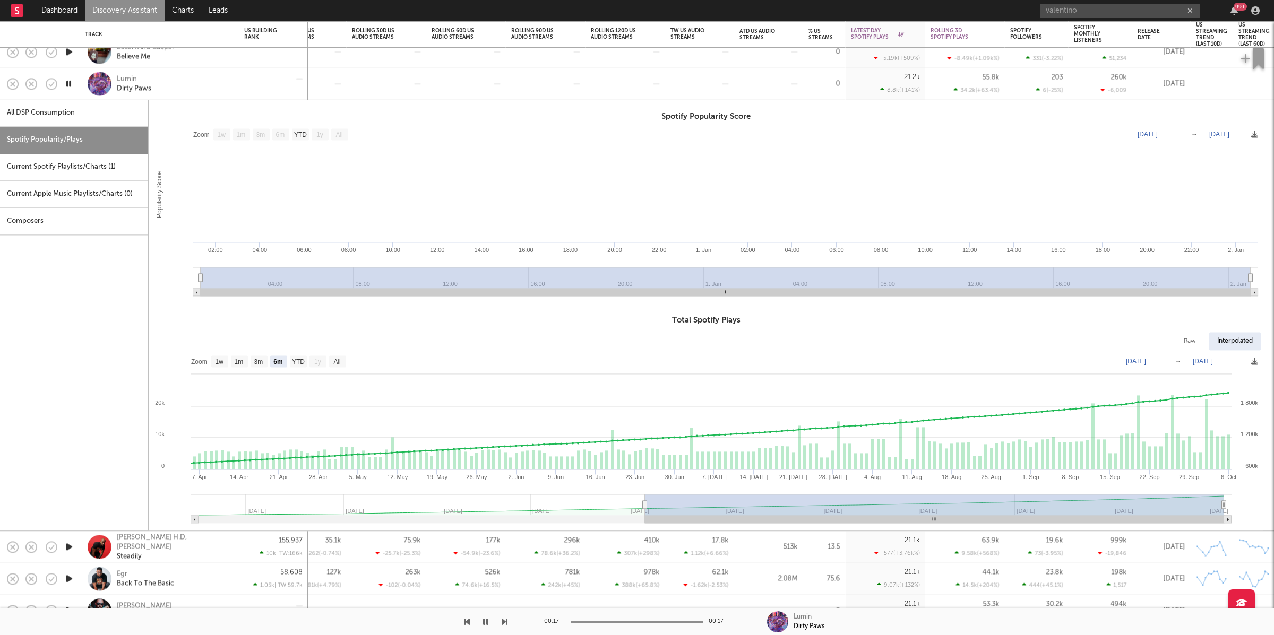
click at [182, 82] on div "Lumin Dirty Paws" at bounding box center [174, 83] width 114 height 19
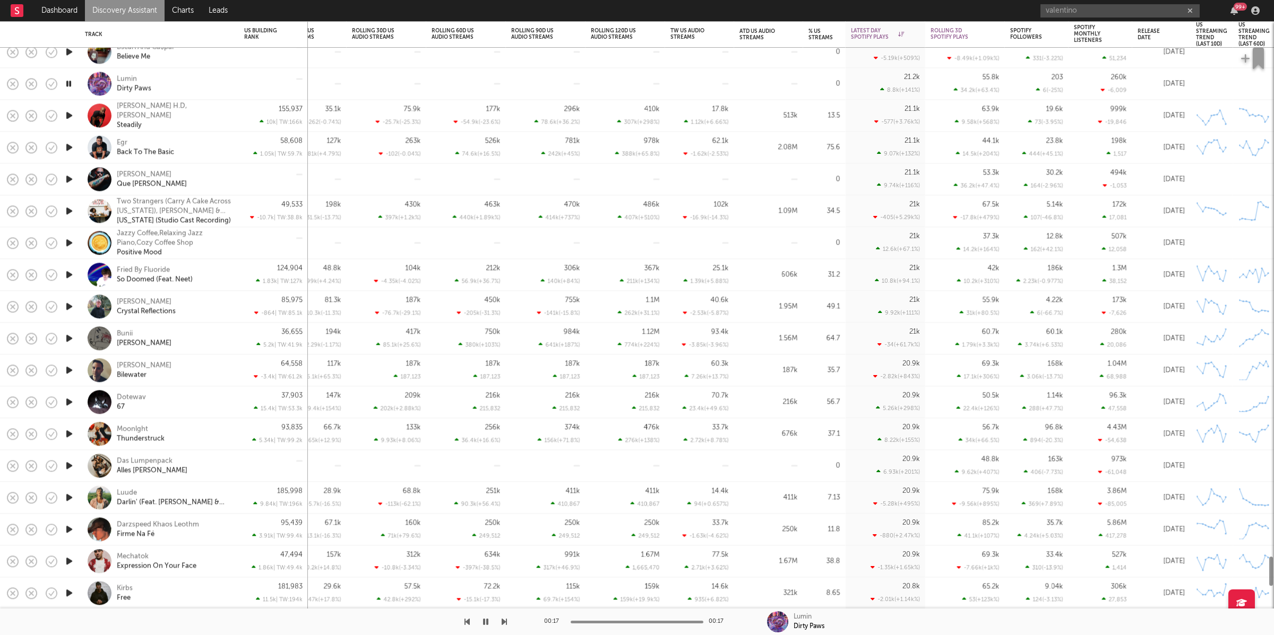
click at [70, 110] on icon "button" at bounding box center [69, 115] width 11 height 13
click at [67, 150] on icon "button" at bounding box center [69, 147] width 11 height 13
click at [68, 112] on icon "button" at bounding box center [69, 115] width 11 height 13
click at [208, 117] on div "[PERSON_NAME] H.D, [PERSON_NAME] Steadily" at bounding box center [174, 115] width 114 height 29
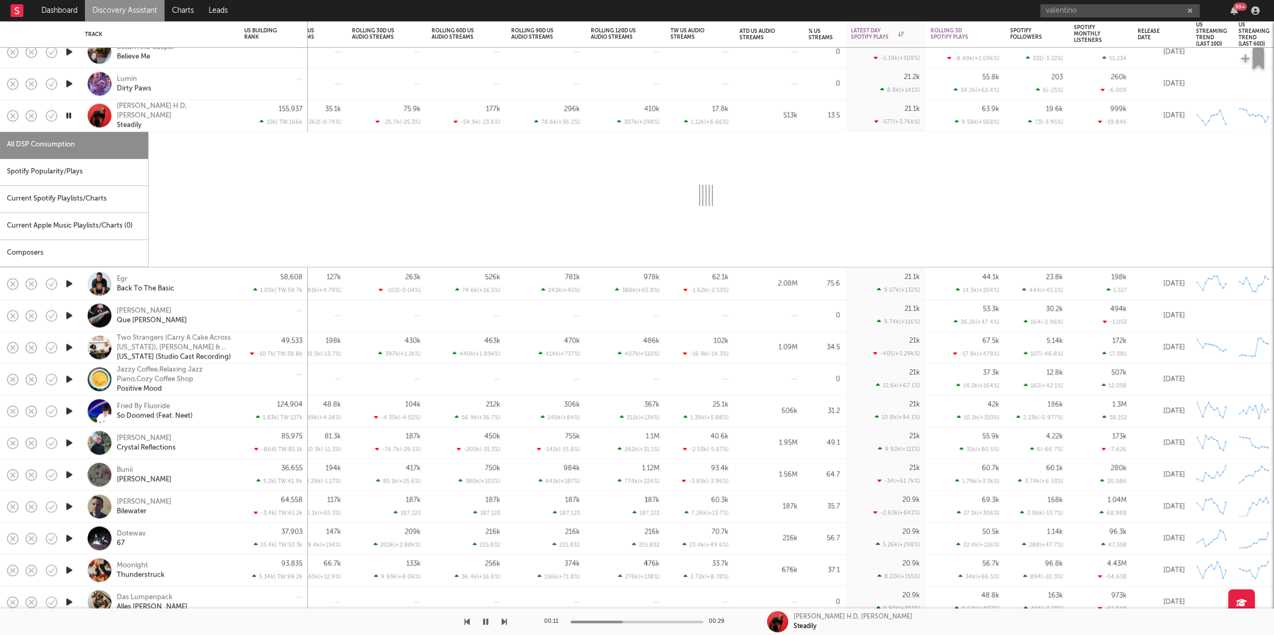
select select "1w"
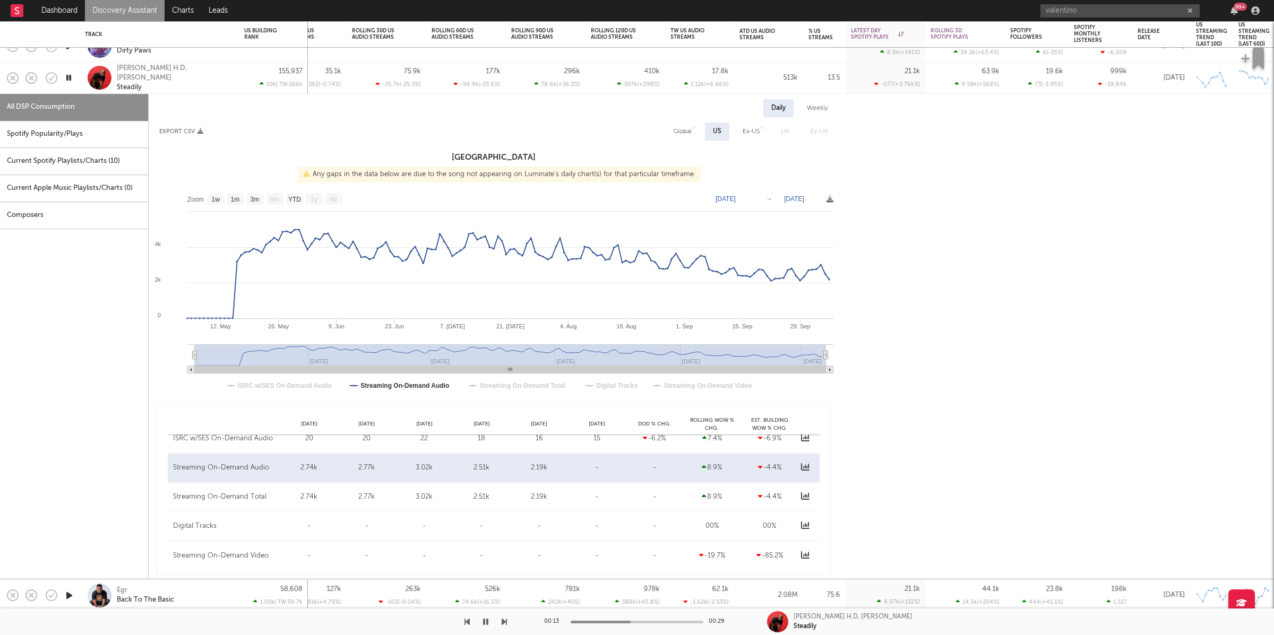
click at [38, 126] on div "Spotify Popularity/Plays" at bounding box center [74, 134] width 148 height 27
select select "1w"
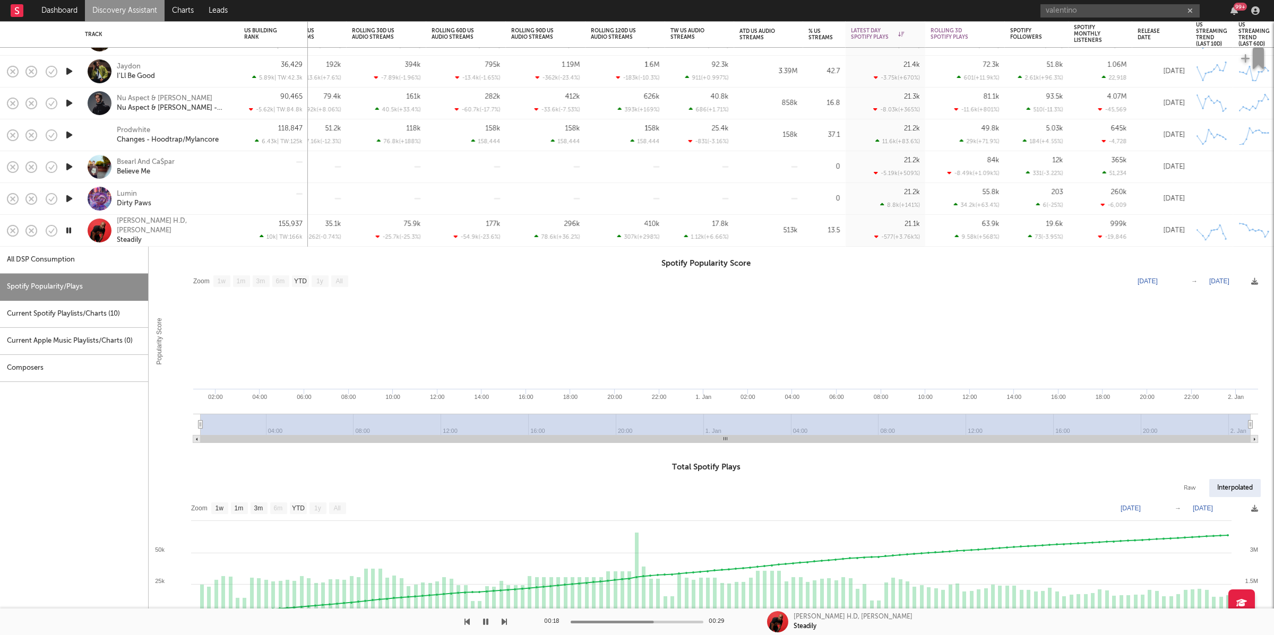
click at [213, 222] on div "[PERSON_NAME] H.D, [PERSON_NAME] Steadily" at bounding box center [174, 230] width 114 height 29
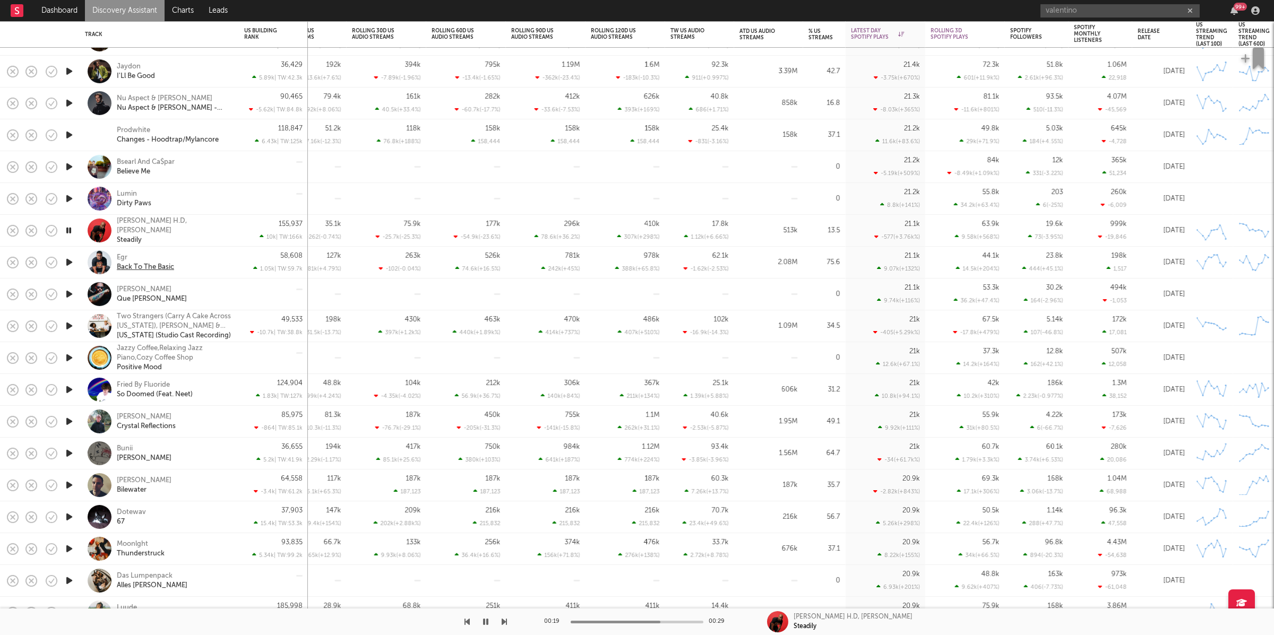
drag, startPoint x: 69, startPoint y: 260, endPoint x: 157, endPoint y: 268, distance: 88.5
click at [69, 259] on icon "button" at bounding box center [69, 262] width 11 height 13
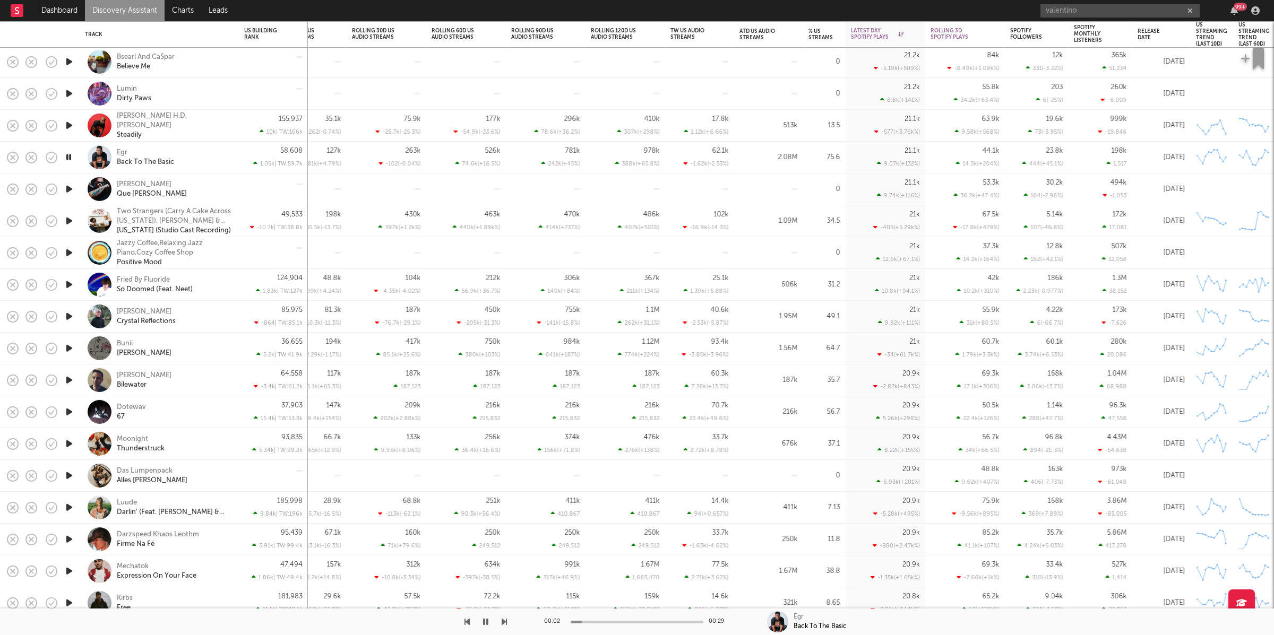
click at [211, 162] on div "Egr Back To The Basic" at bounding box center [174, 157] width 114 height 19
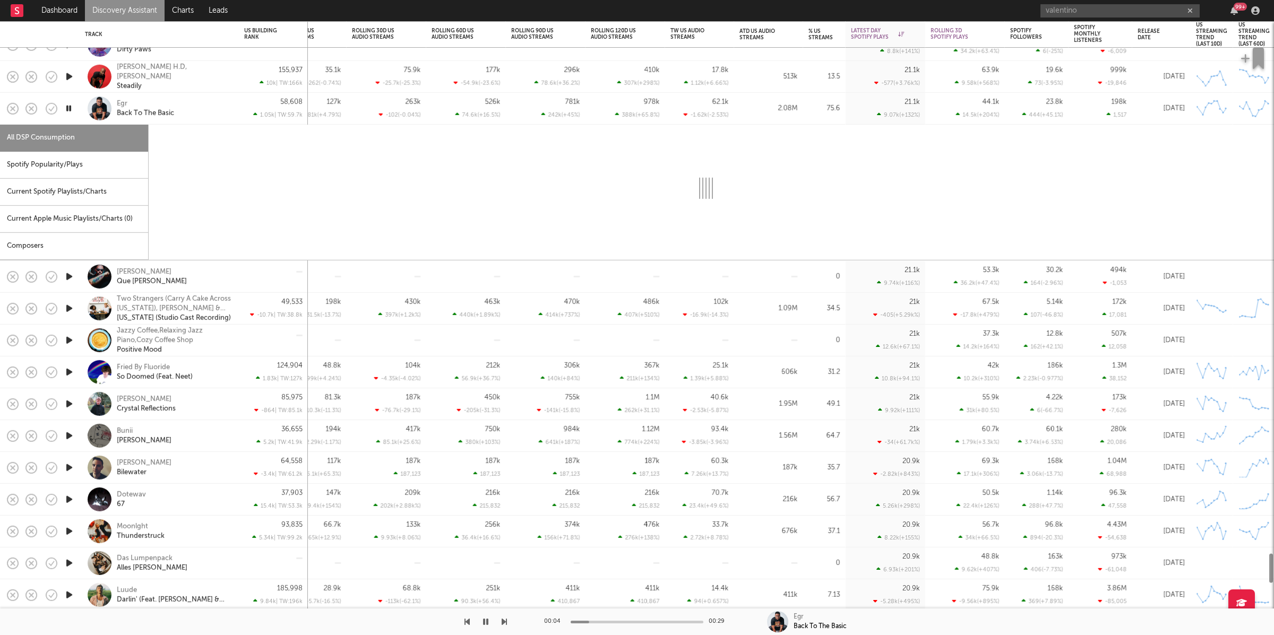
select select "6m"
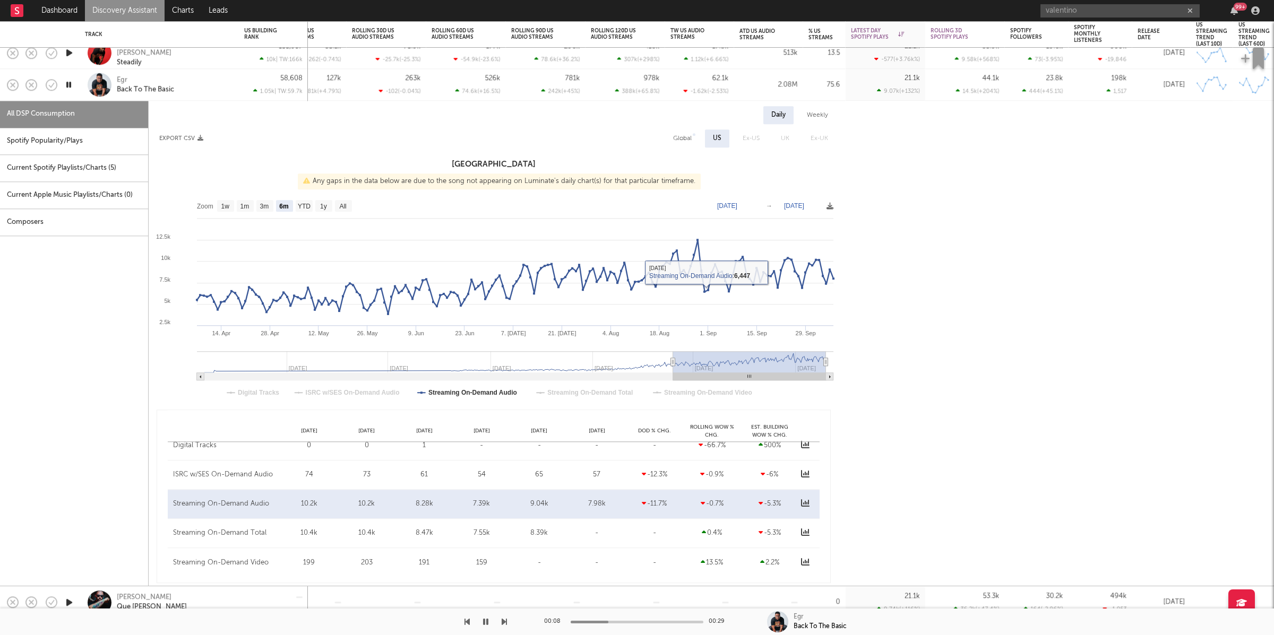
click at [679, 144] on div "Global" at bounding box center [682, 138] width 19 height 13
select select "6m"
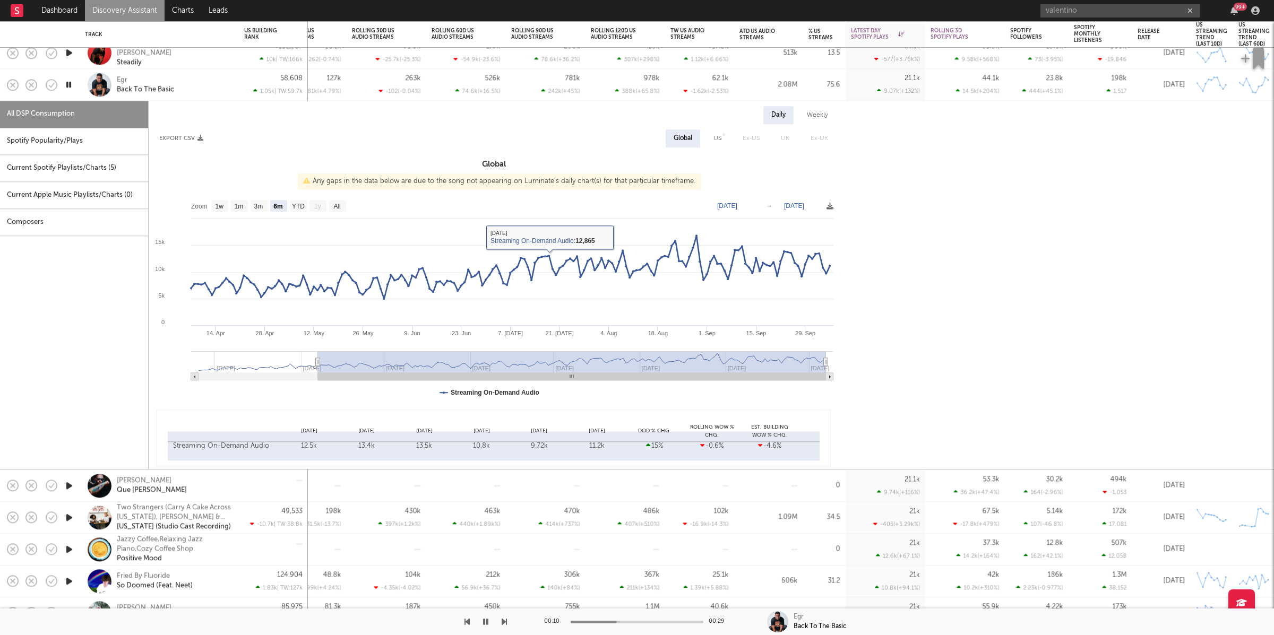
click at [43, 136] on div "Spotify Popularity/Plays" at bounding box center [74, 141] width 148 height 27
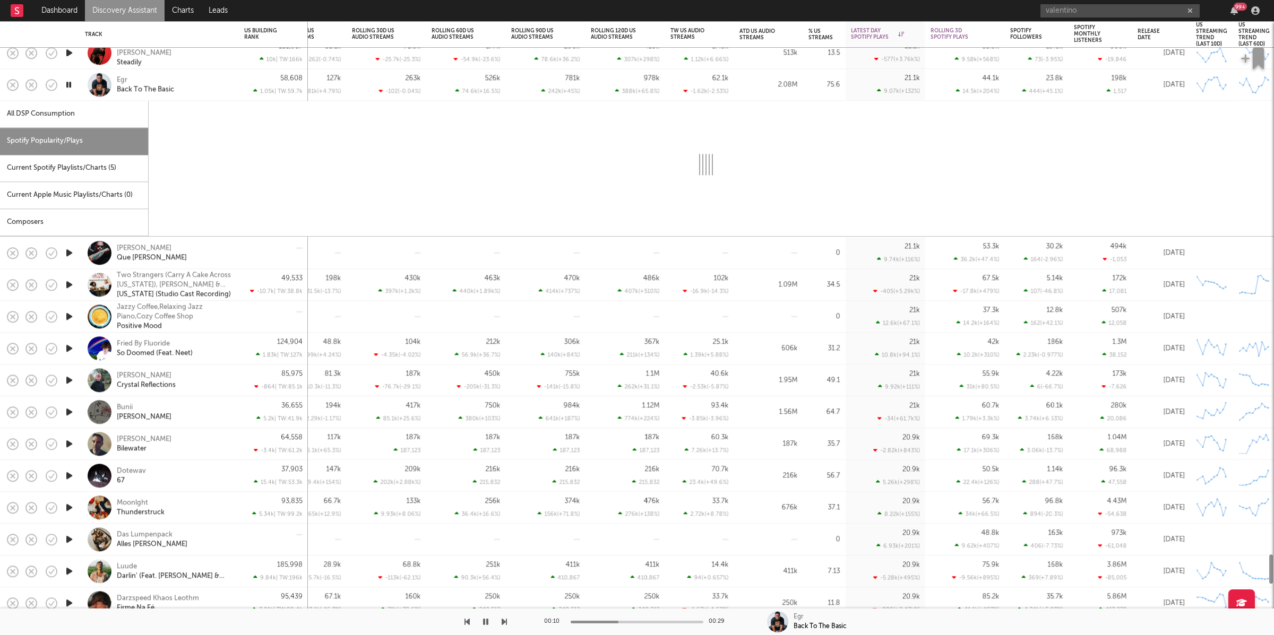
select select "1w"
select select "6m"
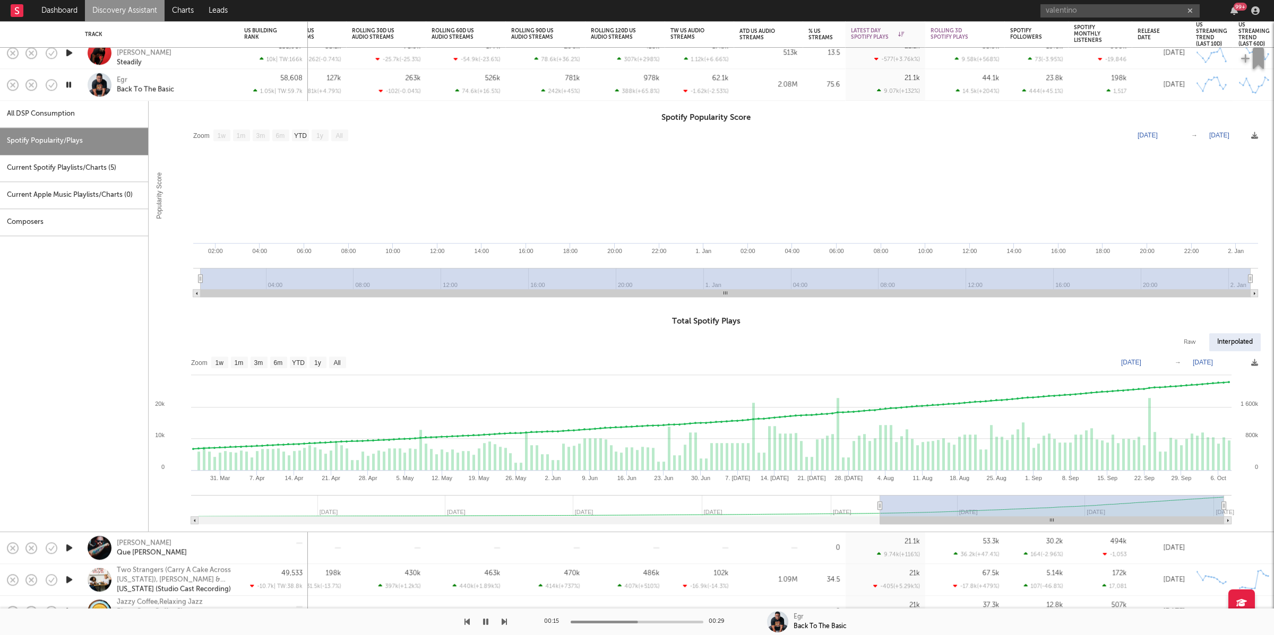
type input "[DATE]"
select select "All"
type input "[DATE]"
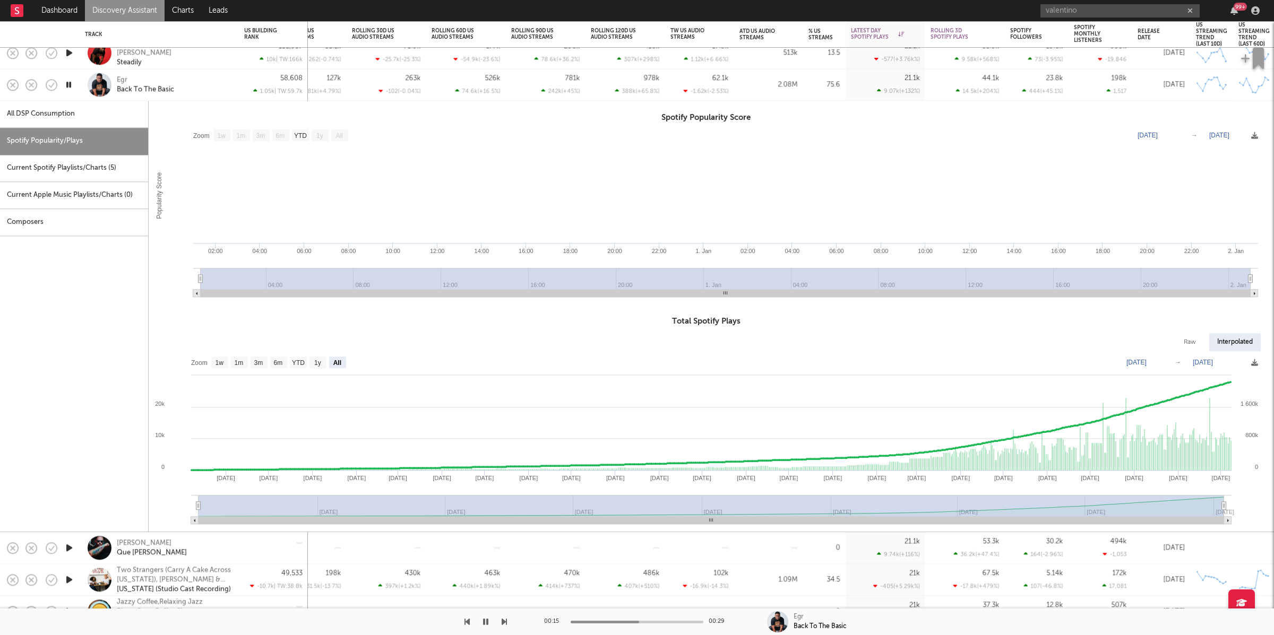
drag, startPoint x: 880, startPoint y: 509, endPoint x: 183, endPoint y: 491, distance: 697.7
click at [0, 507] on div "All DSP Consumption Spotify Popularity/Plays Current Spotify Playlists/Charts (…" at bounding box center [631, 316] width 1263 height 431
click at [201, 90] on div "Egr Back To The Basic" at bounding box center [159, 84] width 149 height 31
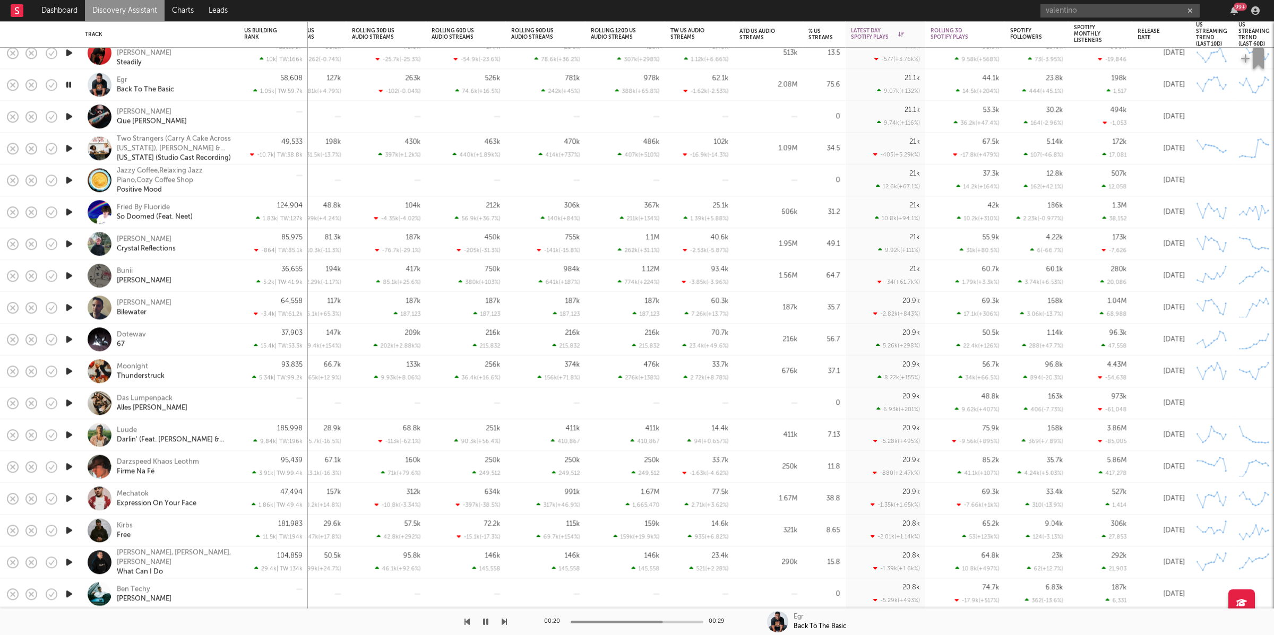
click at [68, 116] on icon "button" at bounding box center [69, 116] width 11 height 13
click at [505, 622] on icon "button" at bounding box center [504, 622] width 5 height 8
click at [504, 622] on icon "button" at bounding box center [504, 622] width 5 height 8
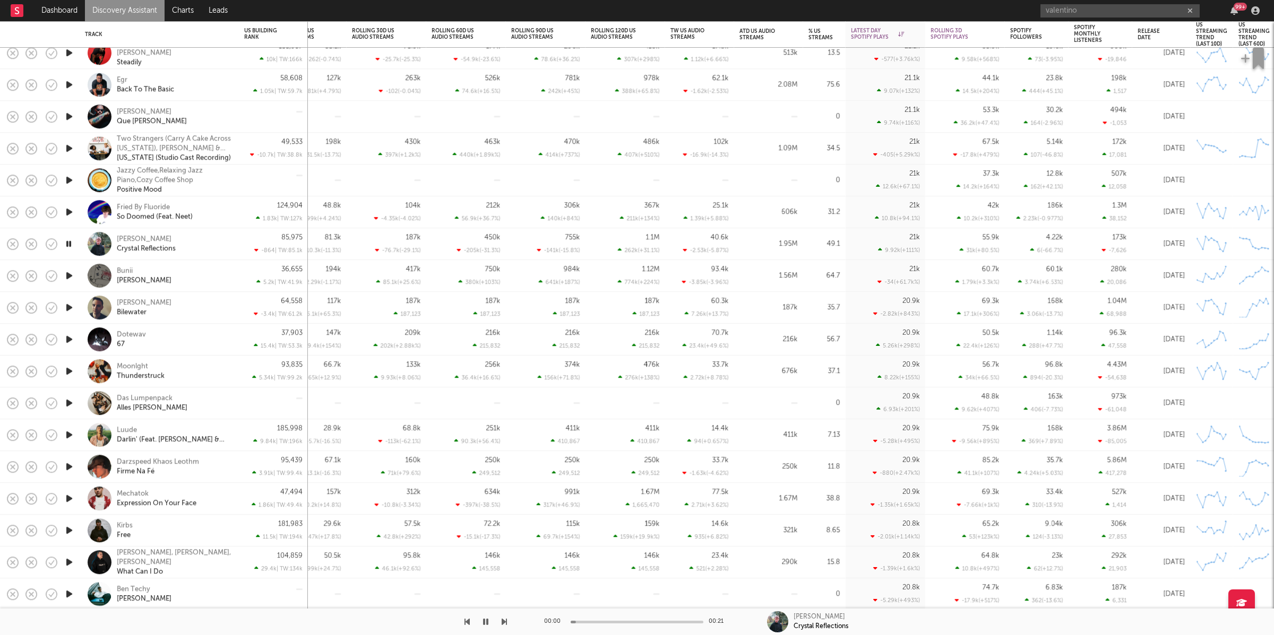
click at [504, 622] on icon "button" at bounding box center [504, 622] width 5 height 8
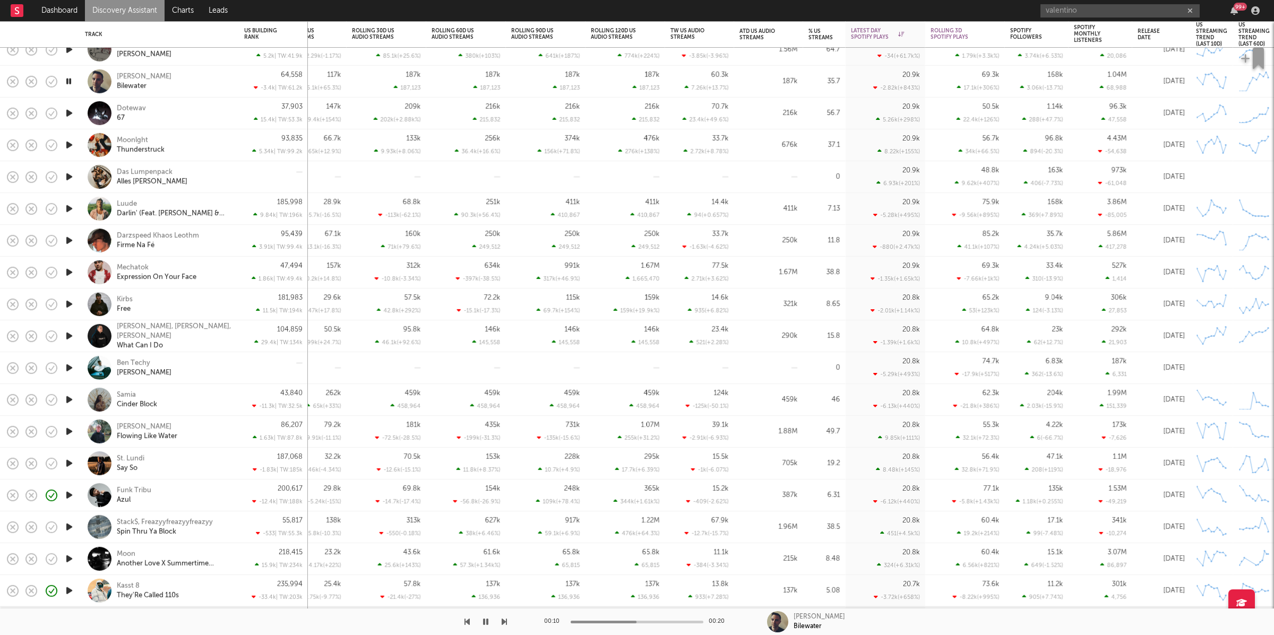
click at [503, 622] on icon "button" at bounding box center [504, 622] width 5 height 8
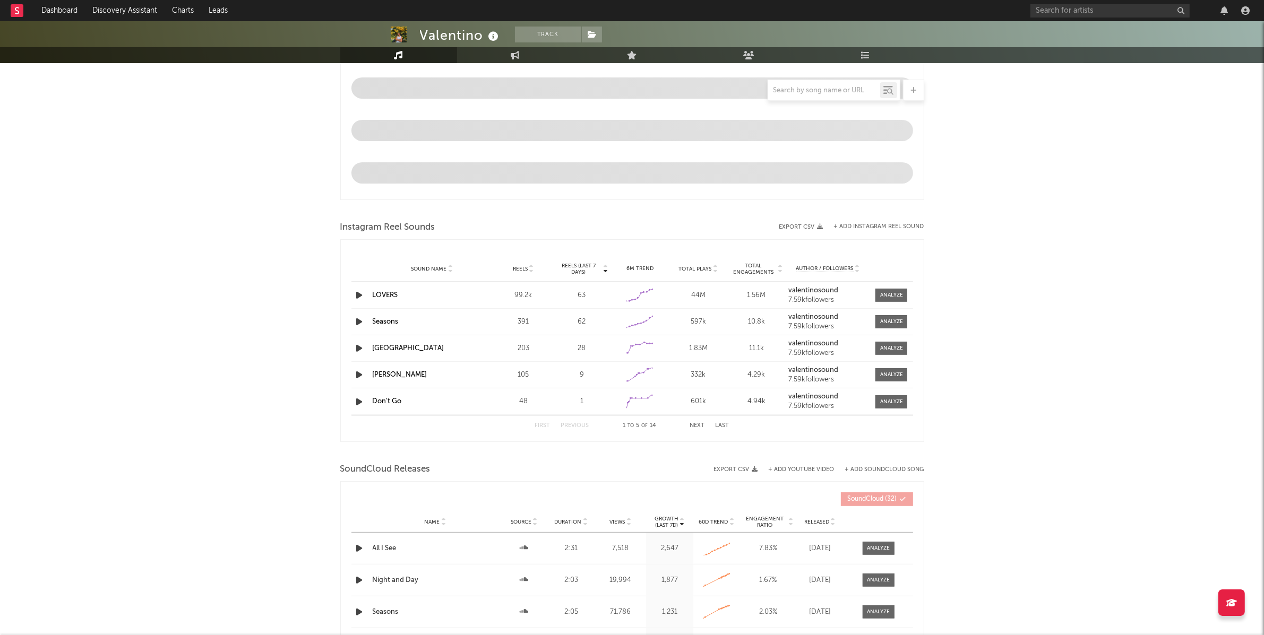
select select "6m"
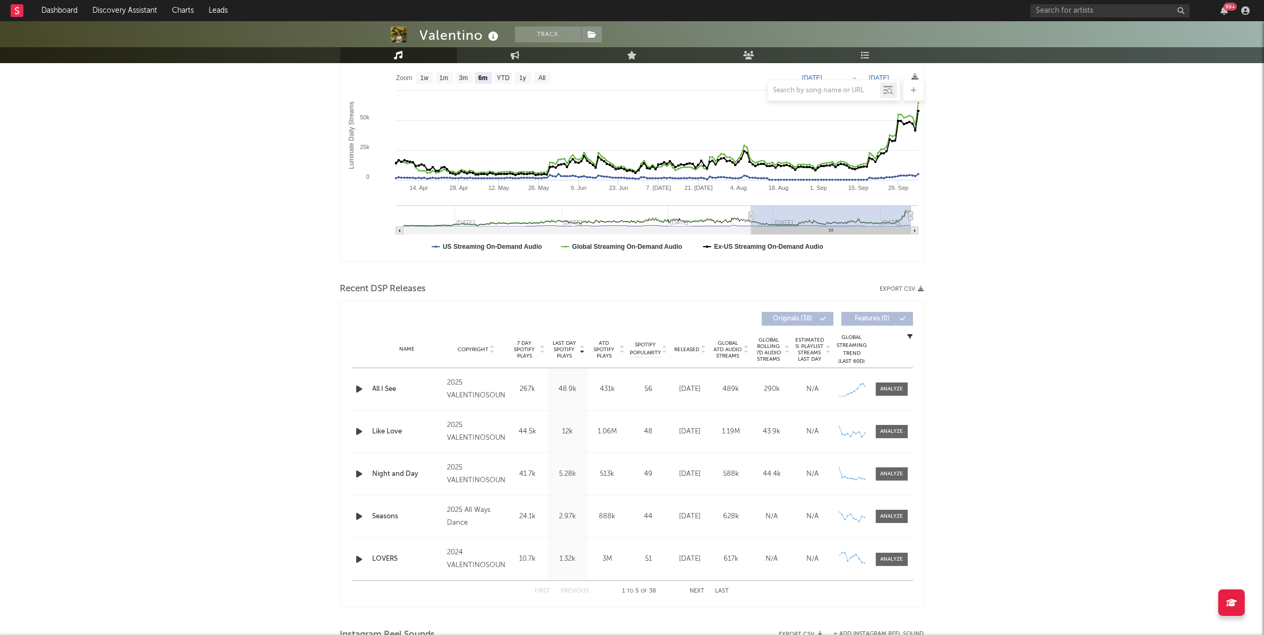
scroll to position [156, 0]
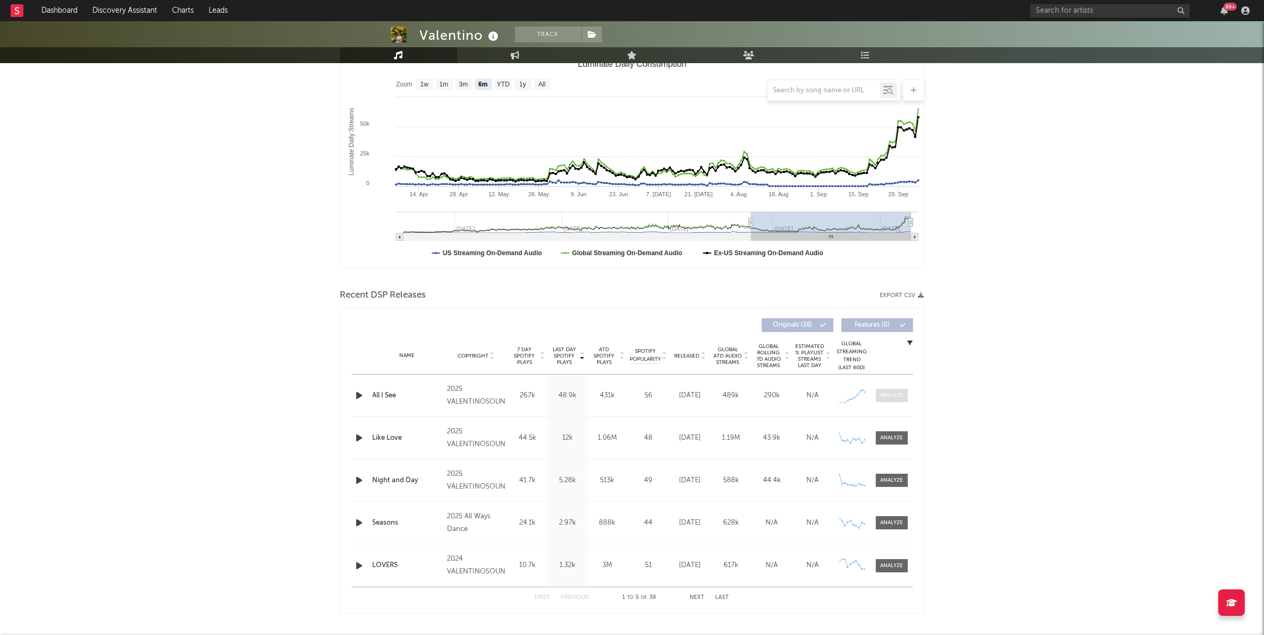
click at [893, 395] on div at bounding box center [891, 396] width 23 height 8
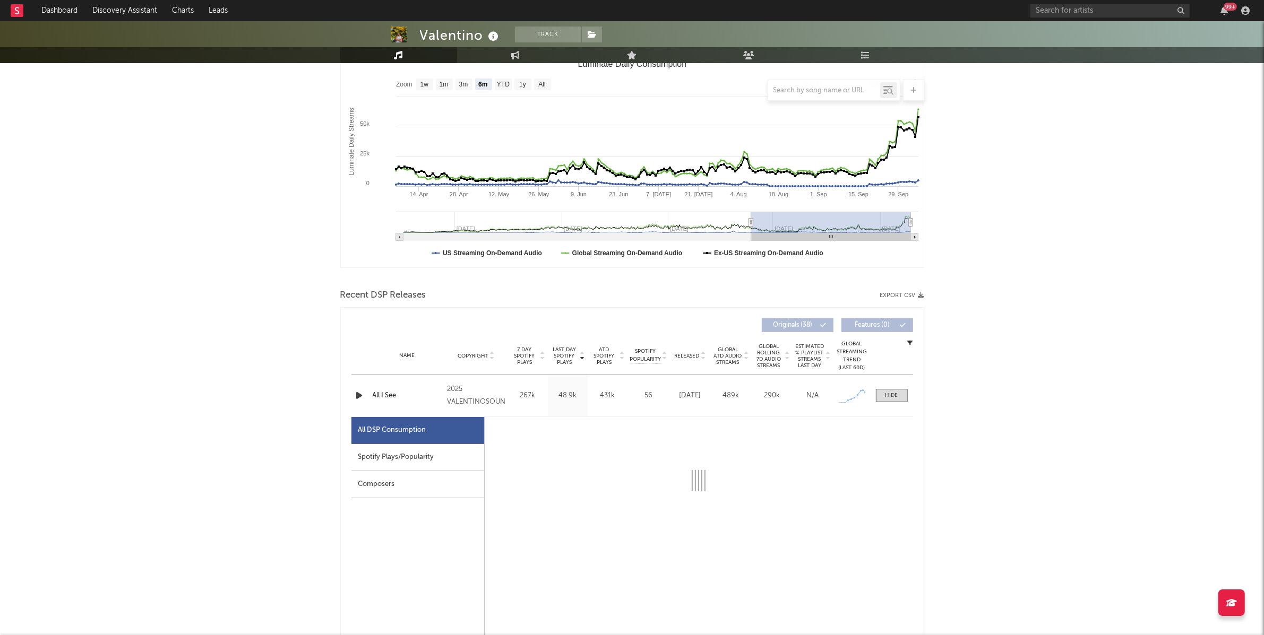
scroll to position [388, 0]
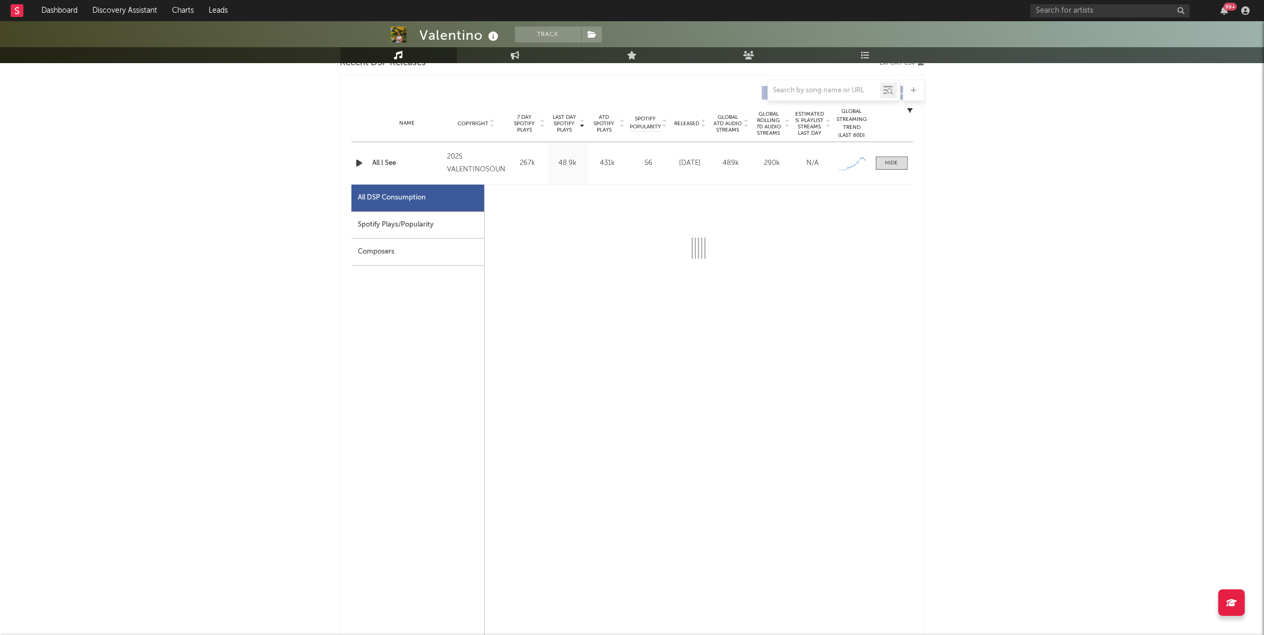
select select "1w"
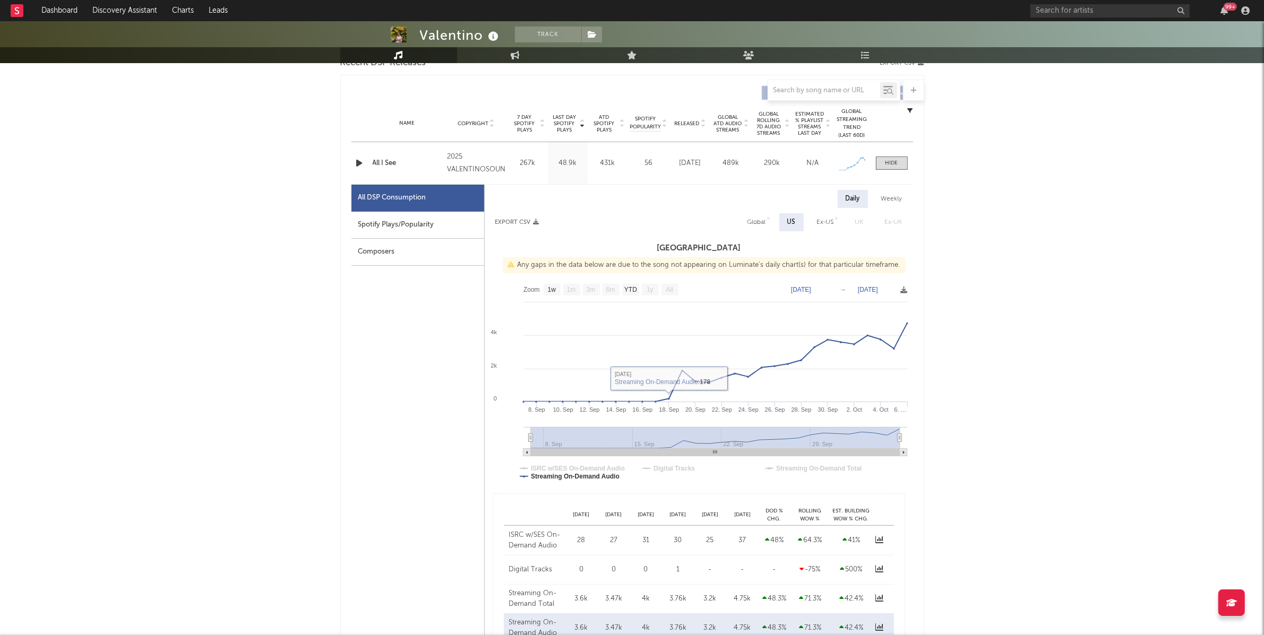
click at [744, 227] on div "Global" at bounding box center [756, 222] width 35 height 18
select select "1w"
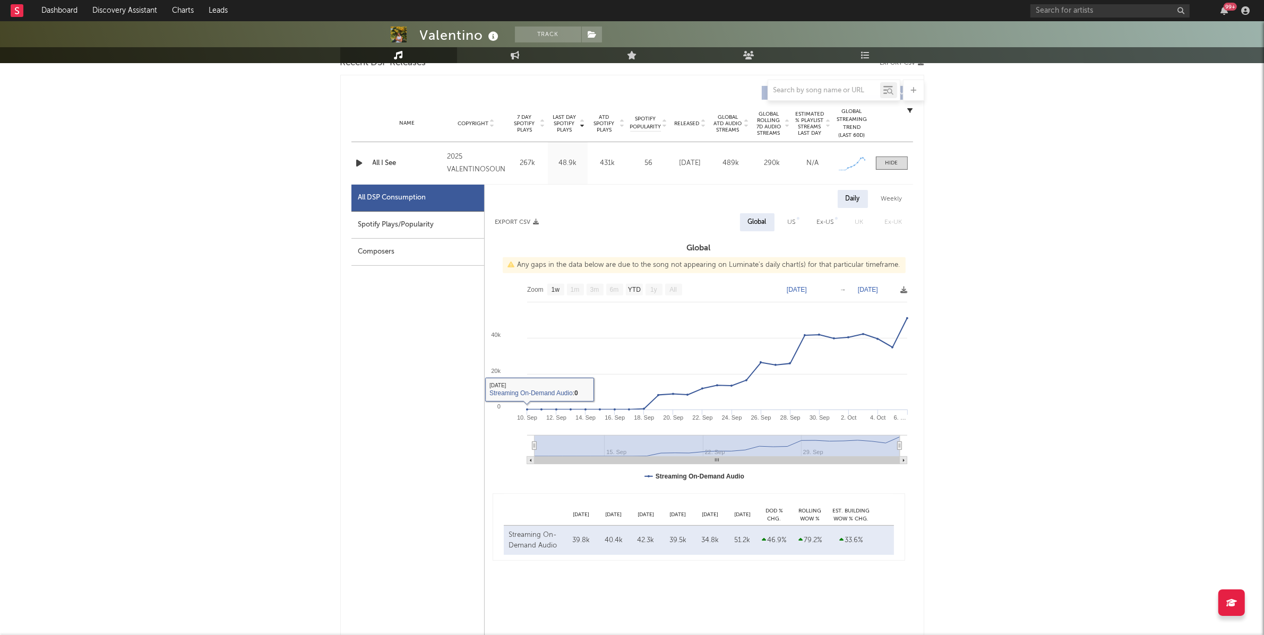
click at [420, 212] on div "Spotify Plays/Popularity" at bounding box center [417, 225] width 133 height 27
select select "1w"
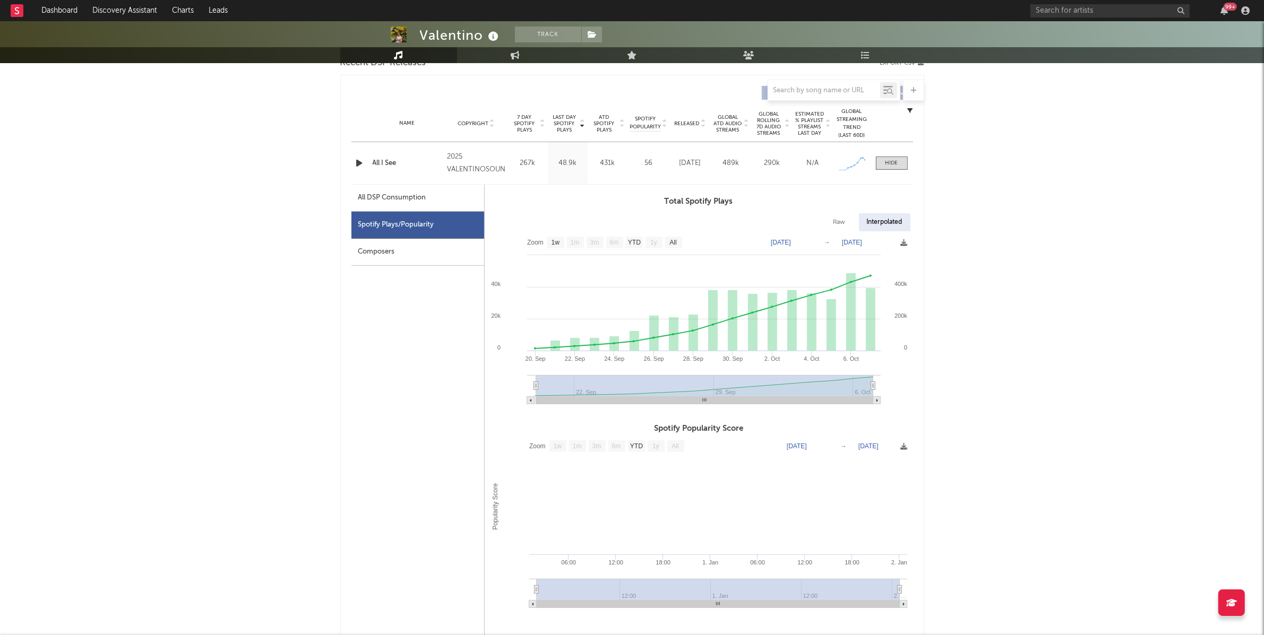
drag, startPoint x: 536, startPoint y: 387, endPoint x: 496, endPoint y: 387, distance: 40.3
click at [495, 387] on icon "Created with Highcharts 10.3.3 20. Sep 22. Sep 24. Sep 26. Sep 28. Sep 30. Sep …" at bounding box center [699, 321] width 428 height 180
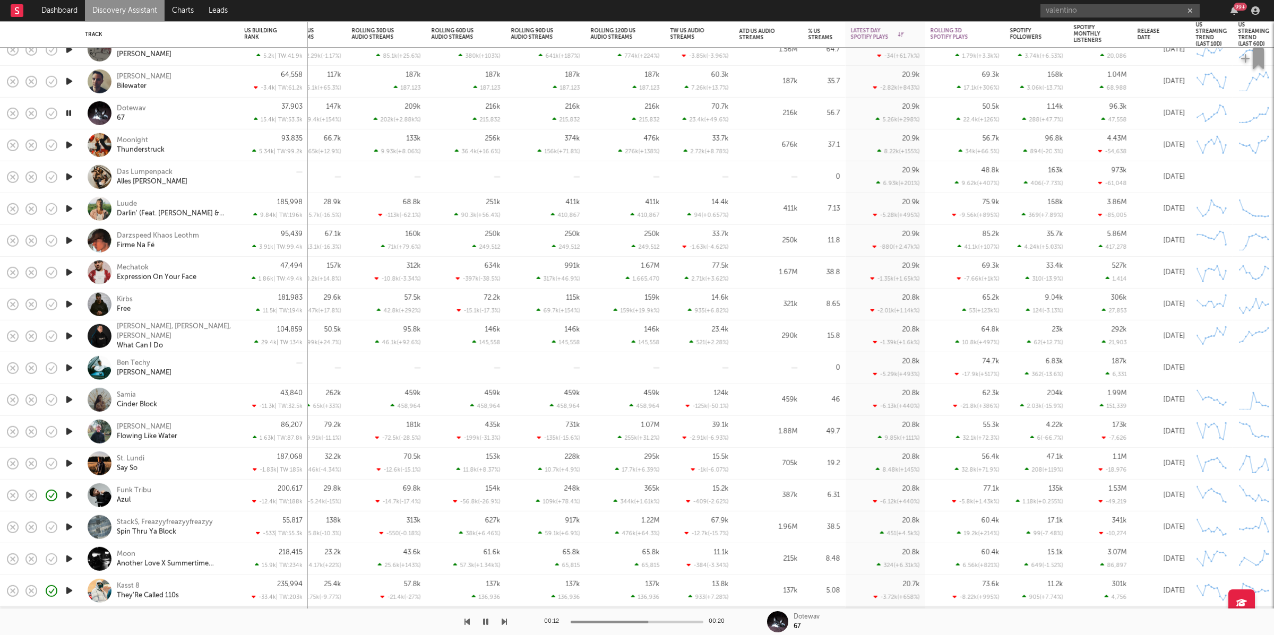
click at [190, 107] on div "Dotewav 67" at bounding box center [174, 113] width 114 height 19
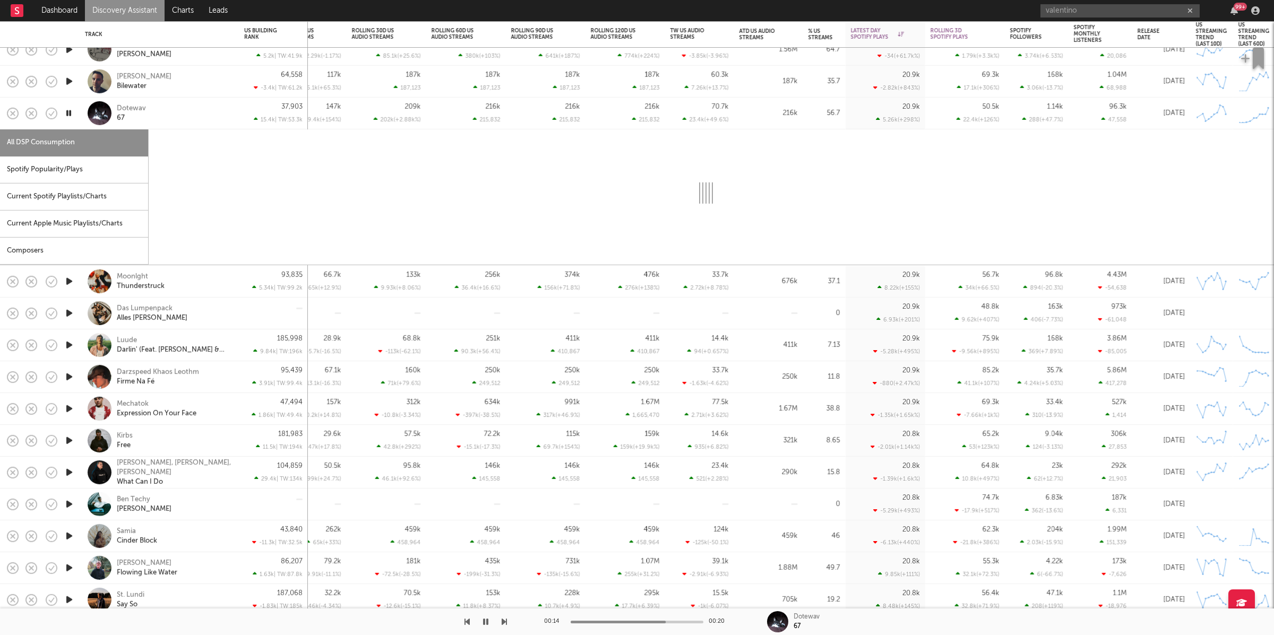
click at [50, 183] on div "Spotify Popularity/Plays" at bounding box center [74, 170] width 148 height 27
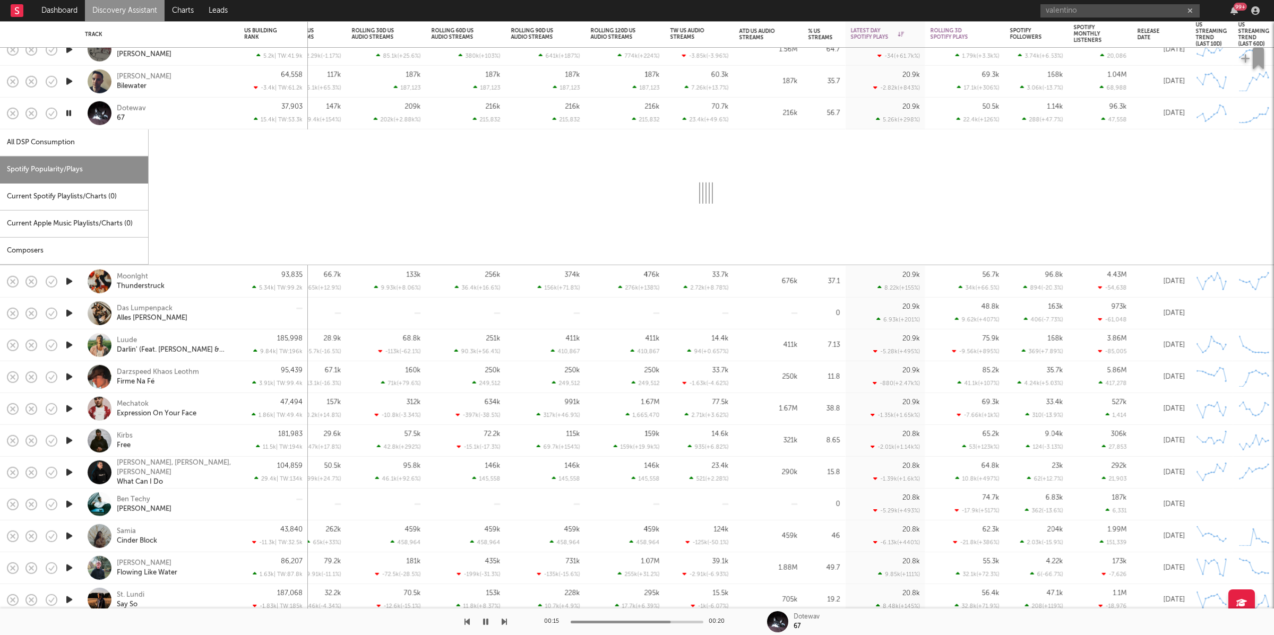
select select "1w"
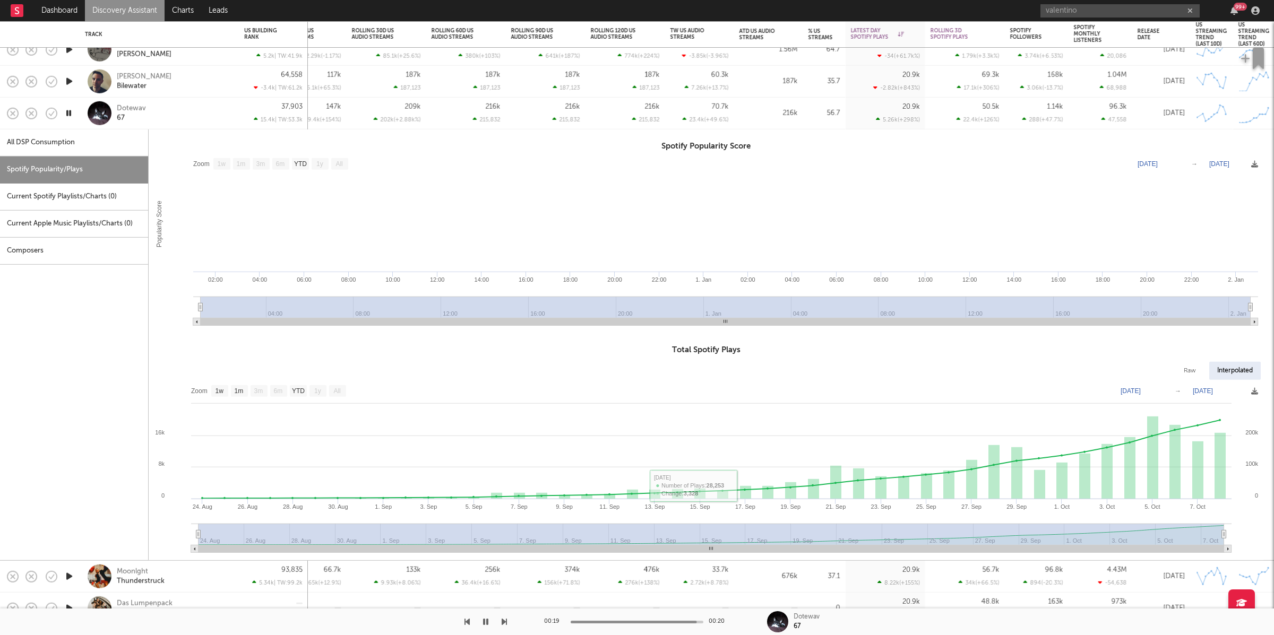
click at [487, 617] on button "button" at bounding box center [485, 622] width 11 height 27
